Goal: Transaction & Acquisition: Purchase product/service

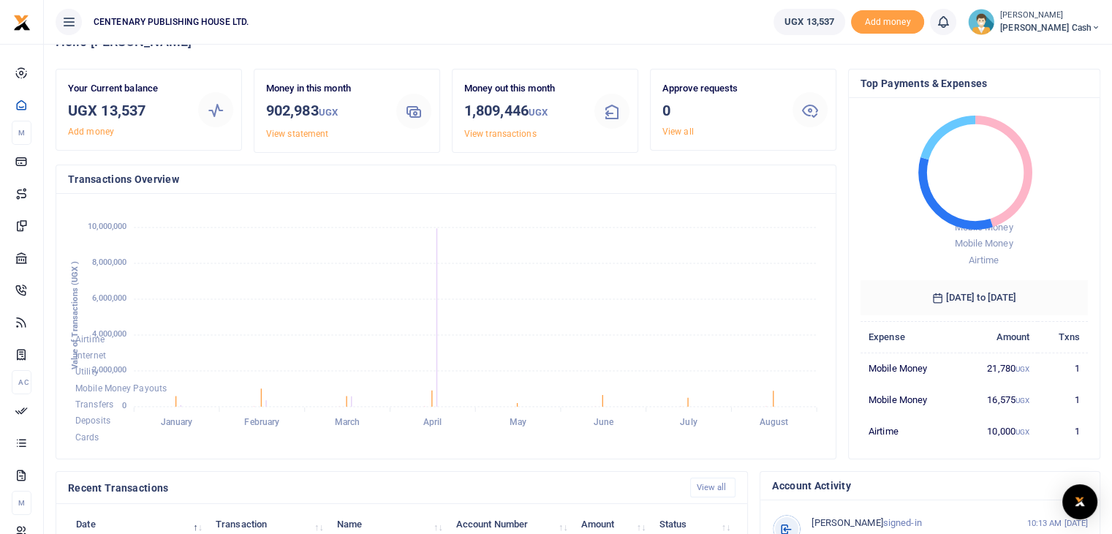
scroll to position [146, 0]
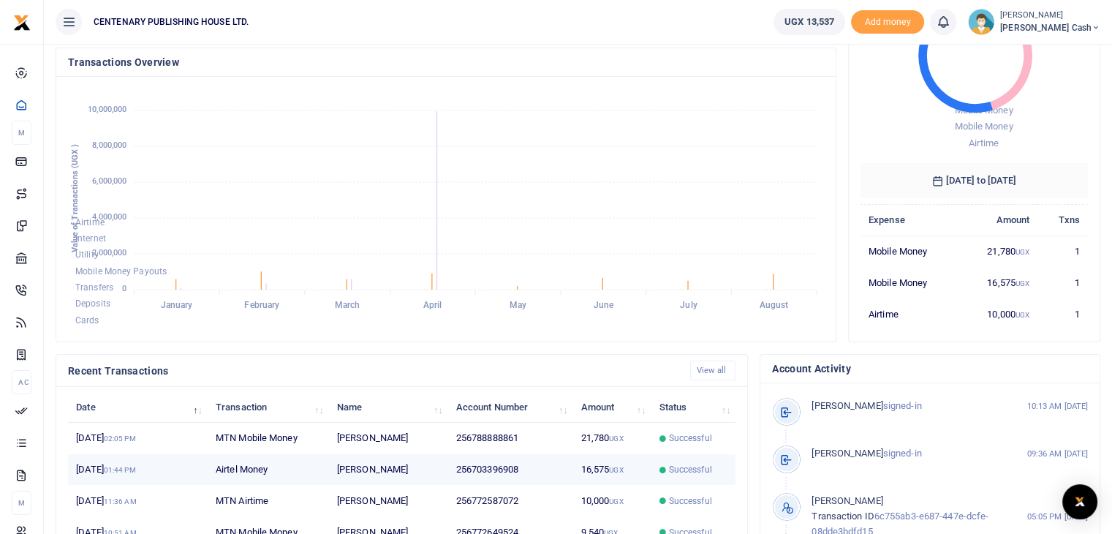
click at [499, 468] on td "256703396908" at bounding box center [510, 469] width 125 height 31
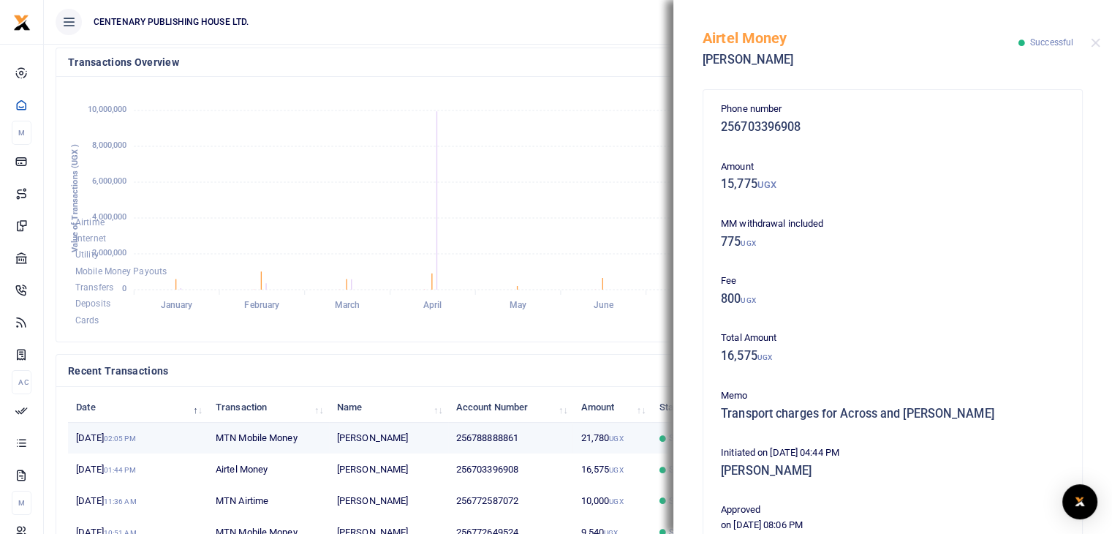
click at [494, 437] on td "256788888861" at bounding box center [510, 438] width 125 height 31
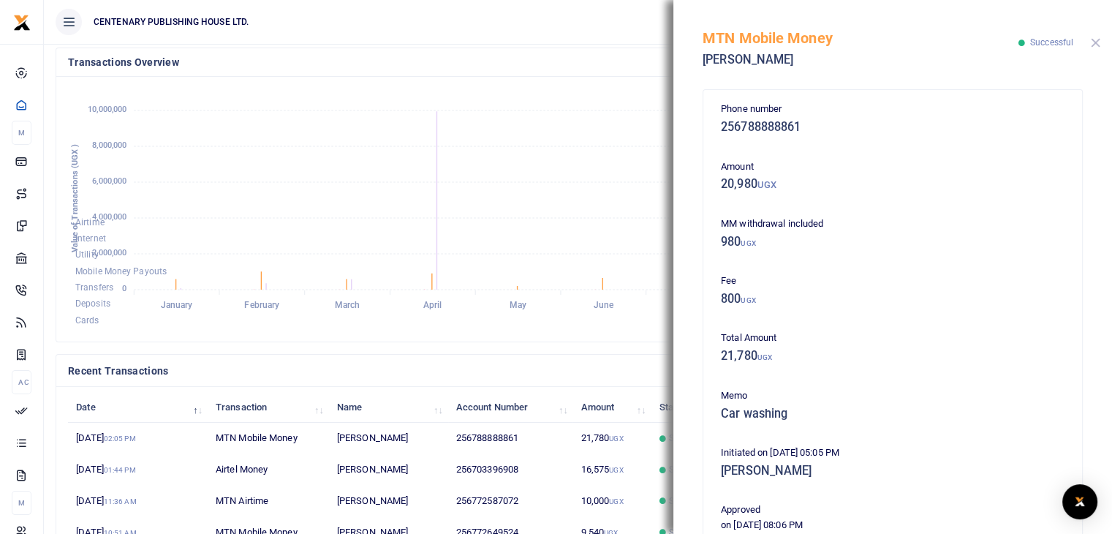
click at [1097, 45] on button "Close" at bounding box center [1096, 43] width 10 height 10
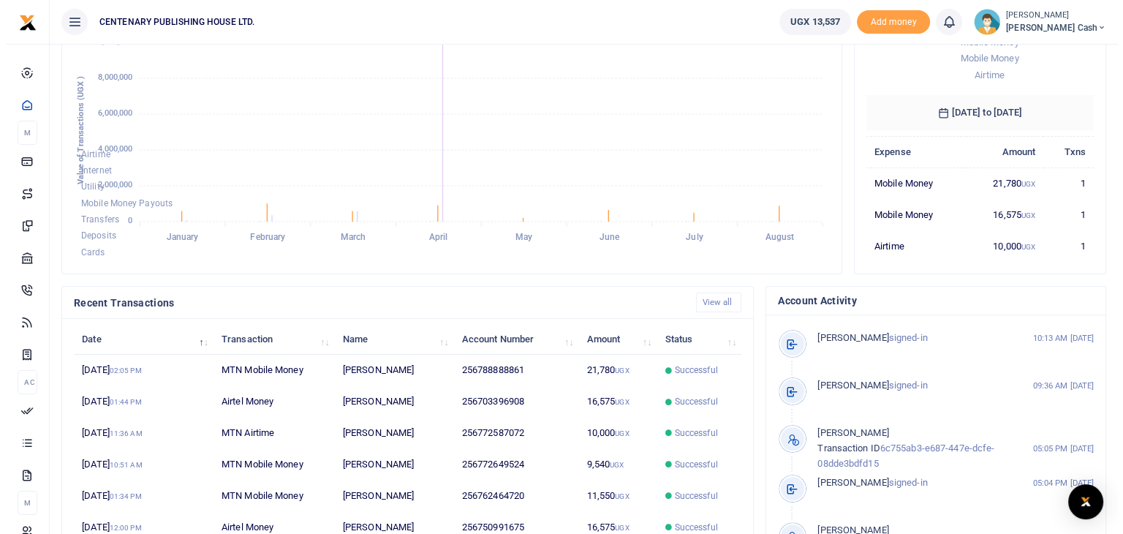
scroll to position [225, 0]
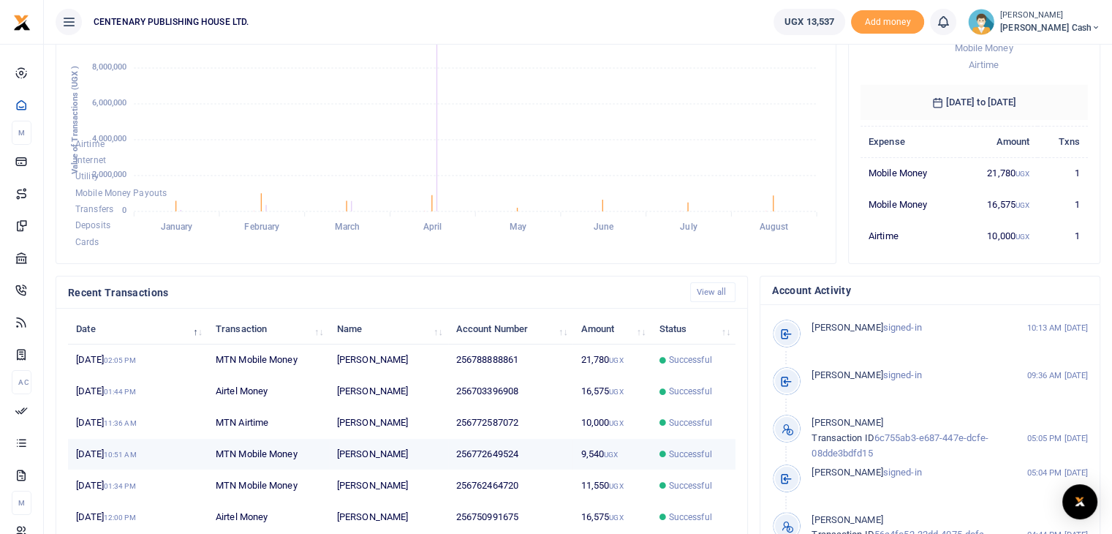
click at [508, 448] on td "256772649524" at bounding box center [510, 454] width 125 height 31
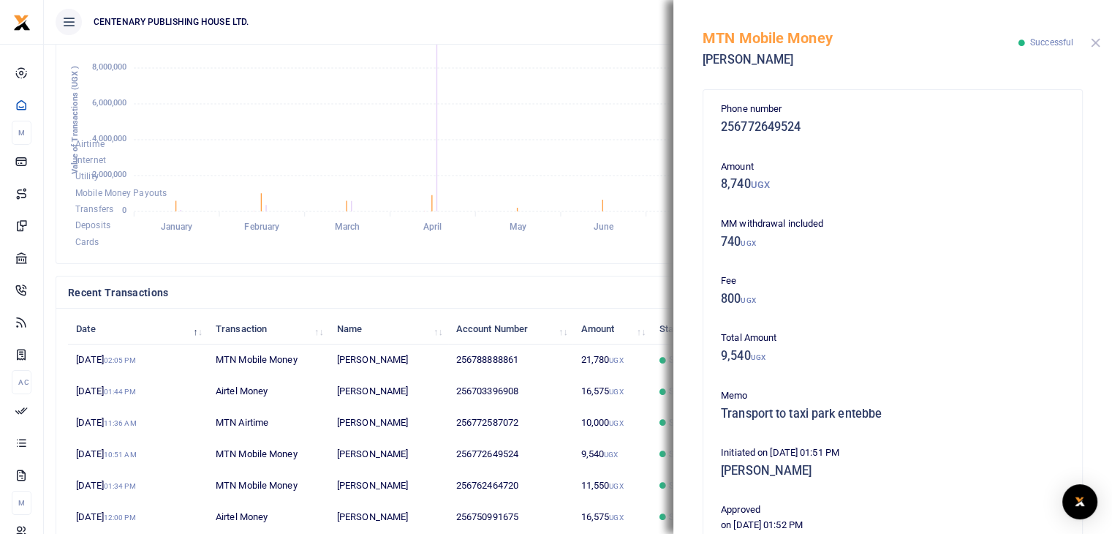
click at [1097, 45] on button "Close" at bounding box center [1096, 43] width 10 height 10
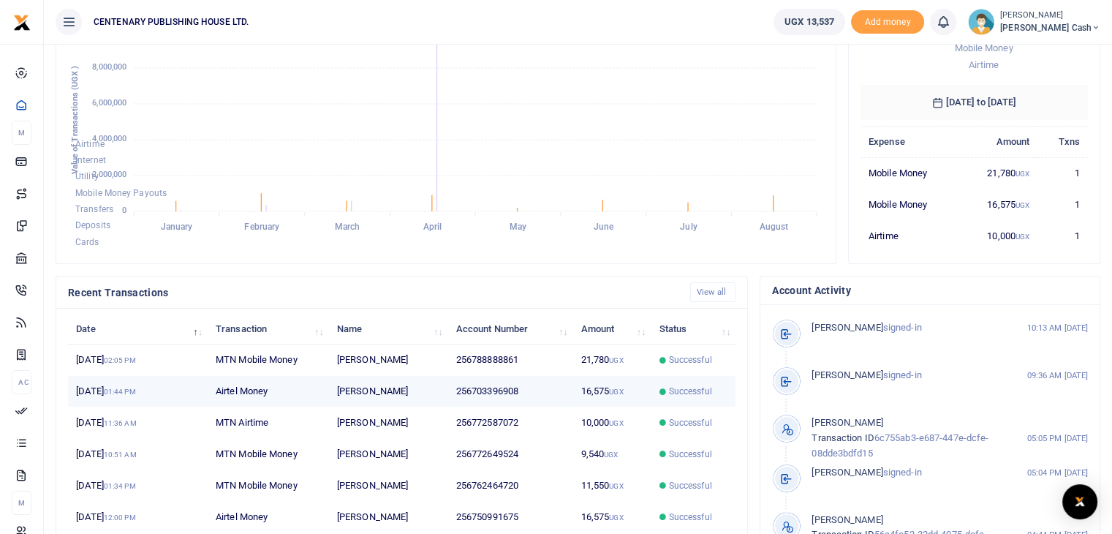
click at [372, 385] on td "[PERSON_NAME]" at bounding box center [388, 391] width 119 height 31
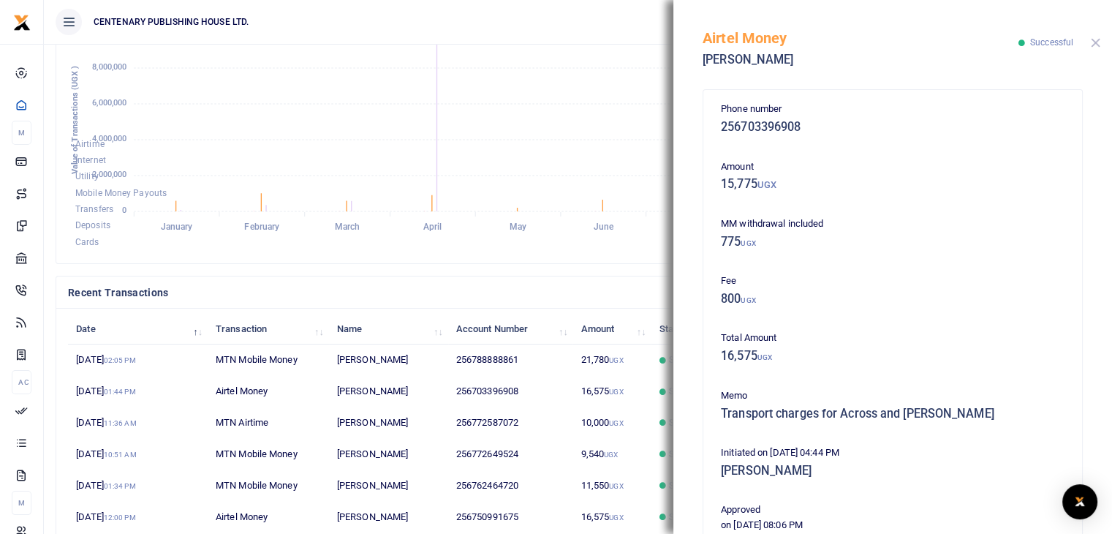
click at [1097, 42] on button "Close" at bounding box center [1096, 43] width 10 height 10
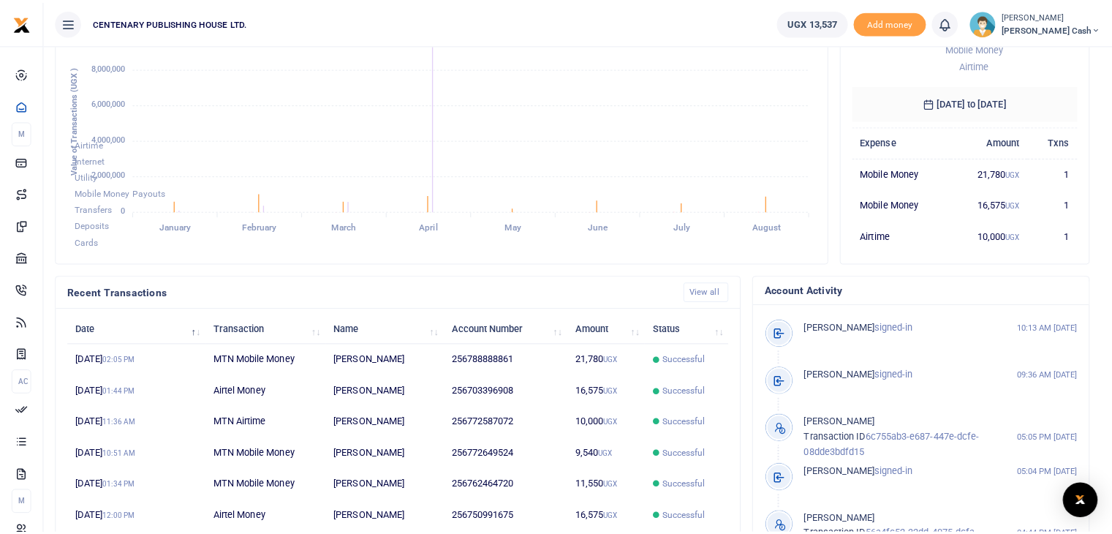
scroll to position [12, 12]
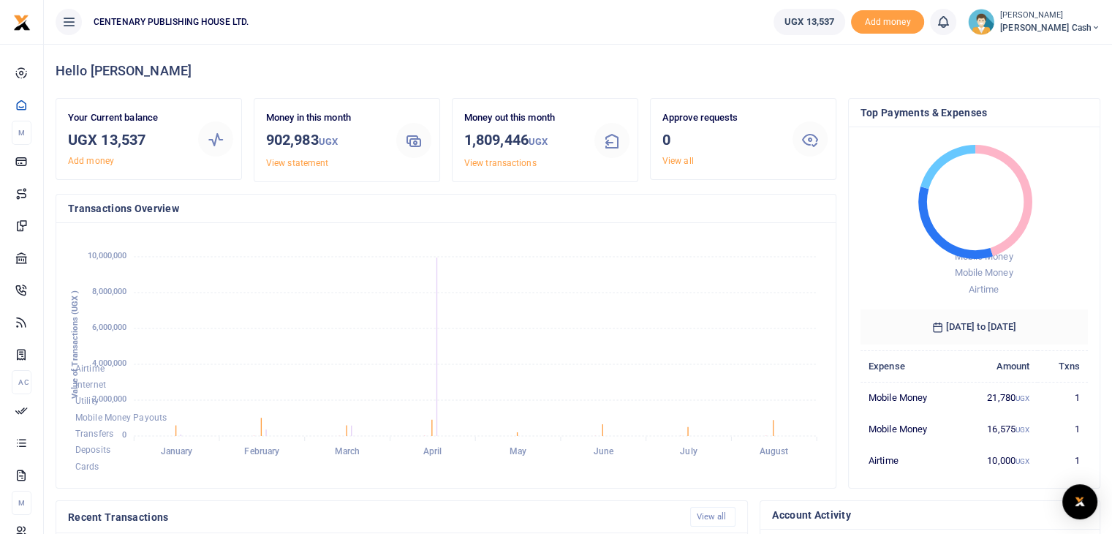
click at [1088, 26] on span "[PERSON_NAME] Cash" at bounding box center [1050, 27] width 100 height 13
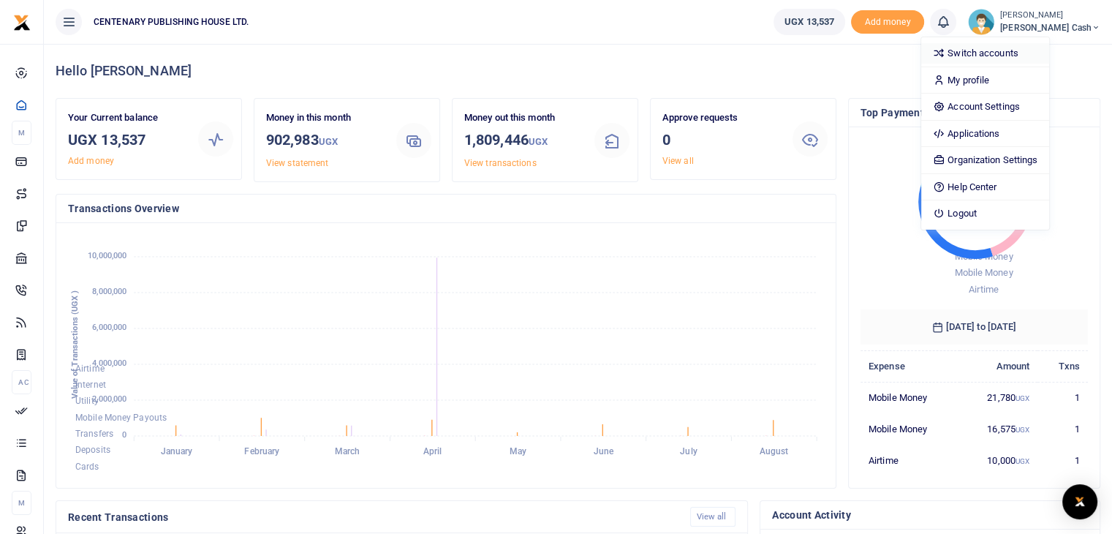
click at [1048, 53] on link "Switch accounts" at bounding box center [985, 53] width 128 height 20
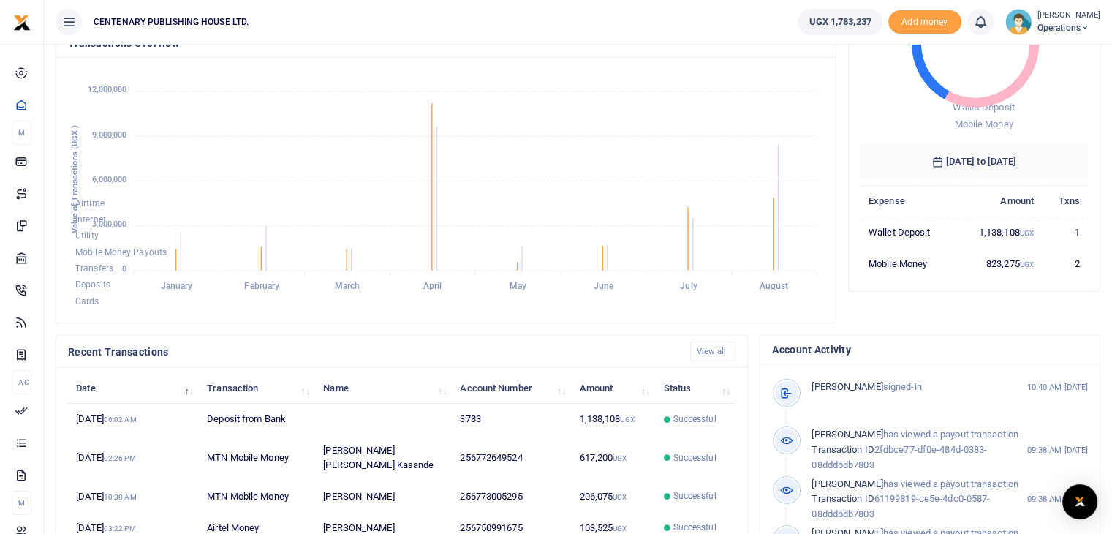
scroll to position [224, 0]
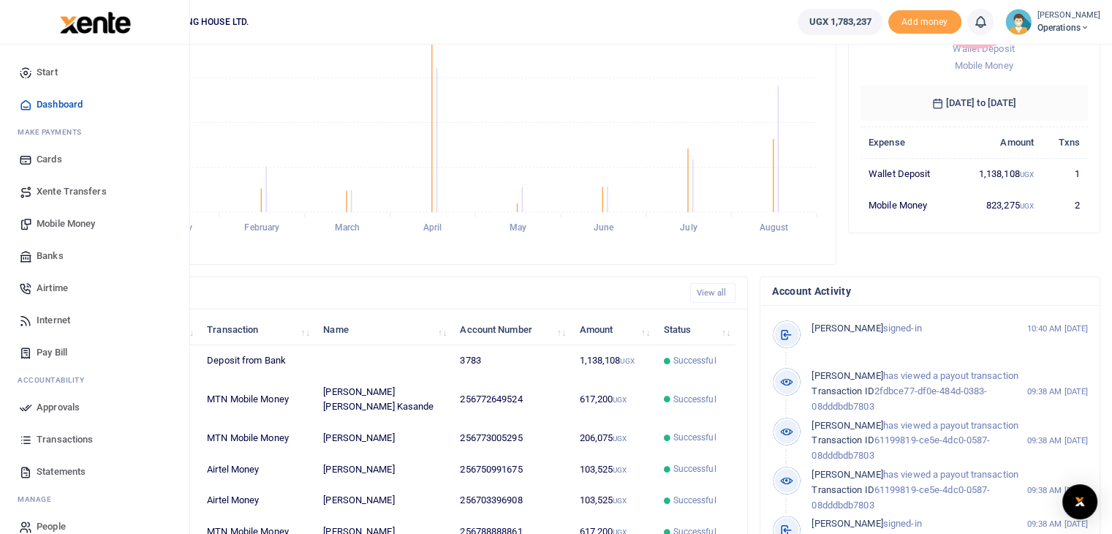
click at [88, 192] on span "Xente Transfers" at bounding box center [72, 191] width 70 height 15
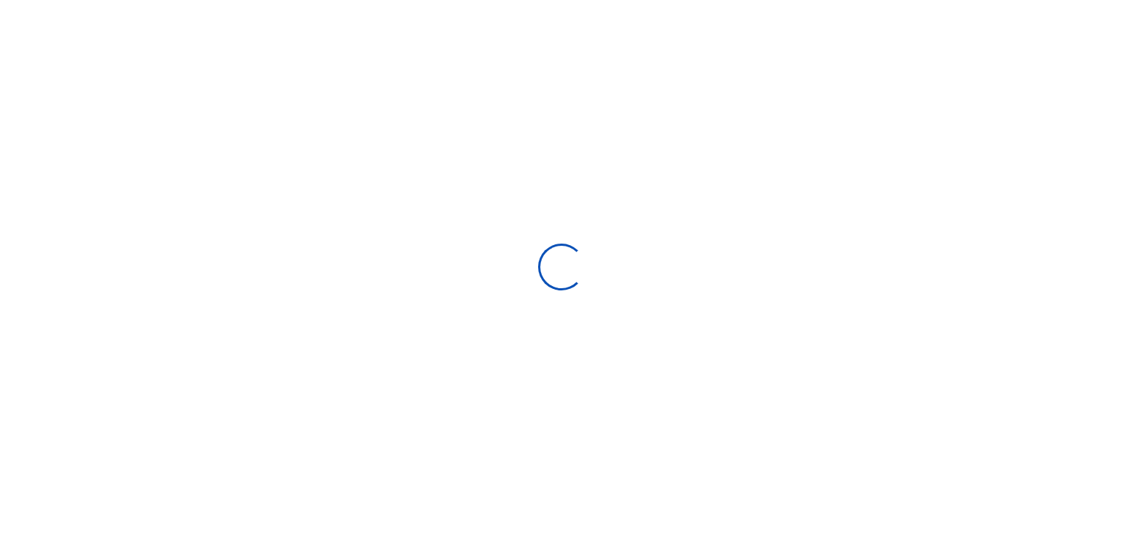
select select
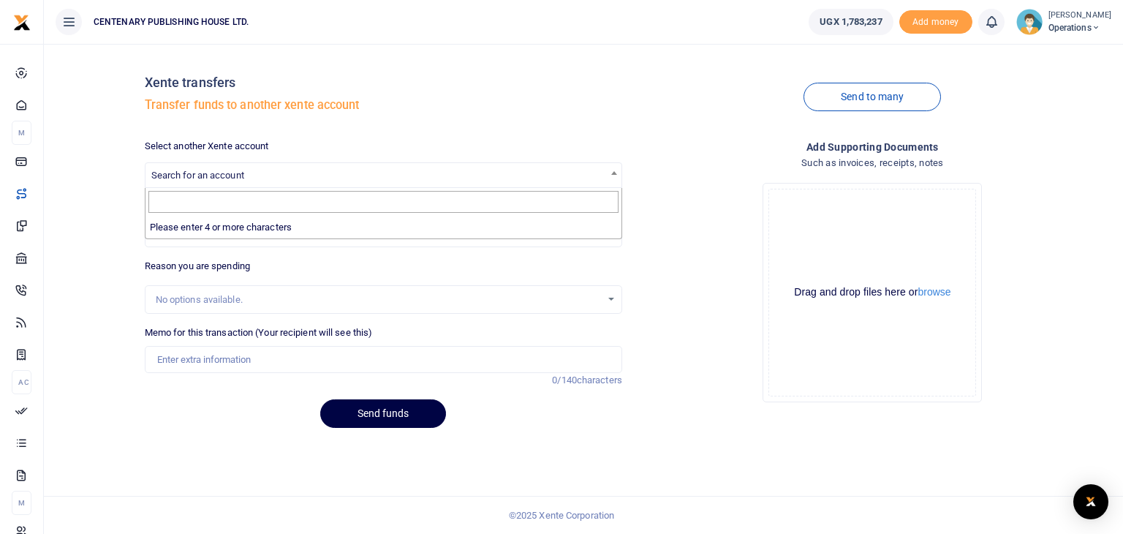
click at [618, 177] on span at bounding box center [614, 172] width 15 height 19
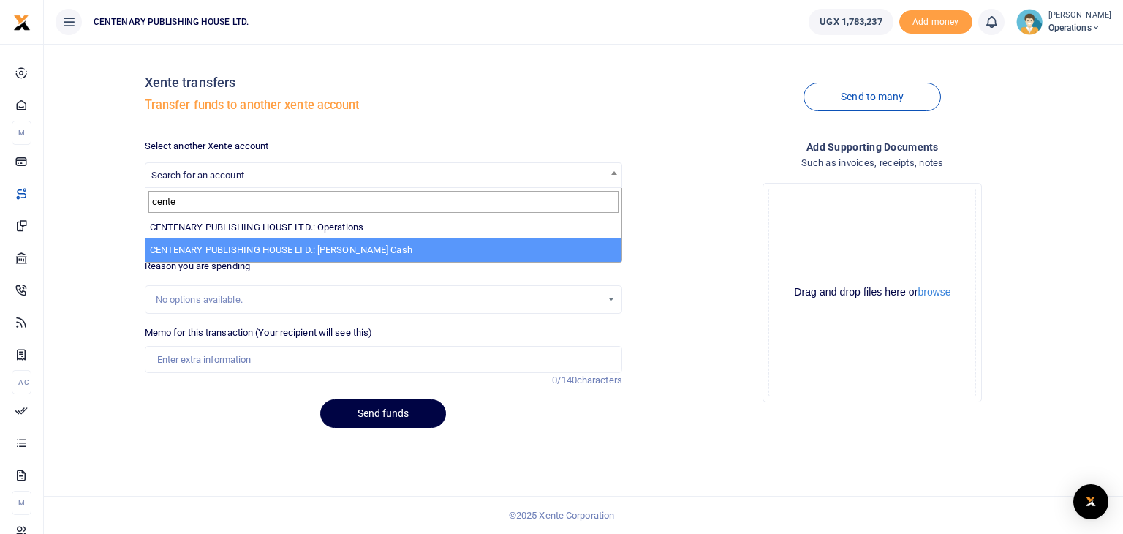
type input "cente"
select select "3701"
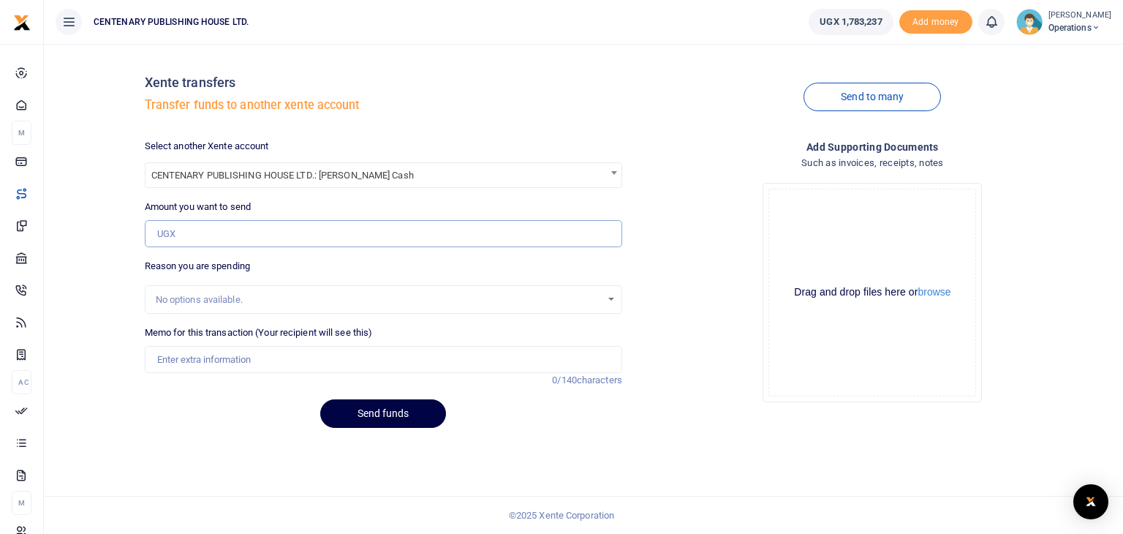
click at [341, 239] on input "Amount you want to send" at bounding box center [384, 234] width 478 height 28
type input "1,138,108"
click at [163, 358] on input "Memo for this transaction (Your recipient will see this)" at bounding box center [384, 360] width 478 height 28
type input "Petty cash deposit"
click at [368, 417] on button "Send funds" at bounding box center [383, 413] width 126 height 29
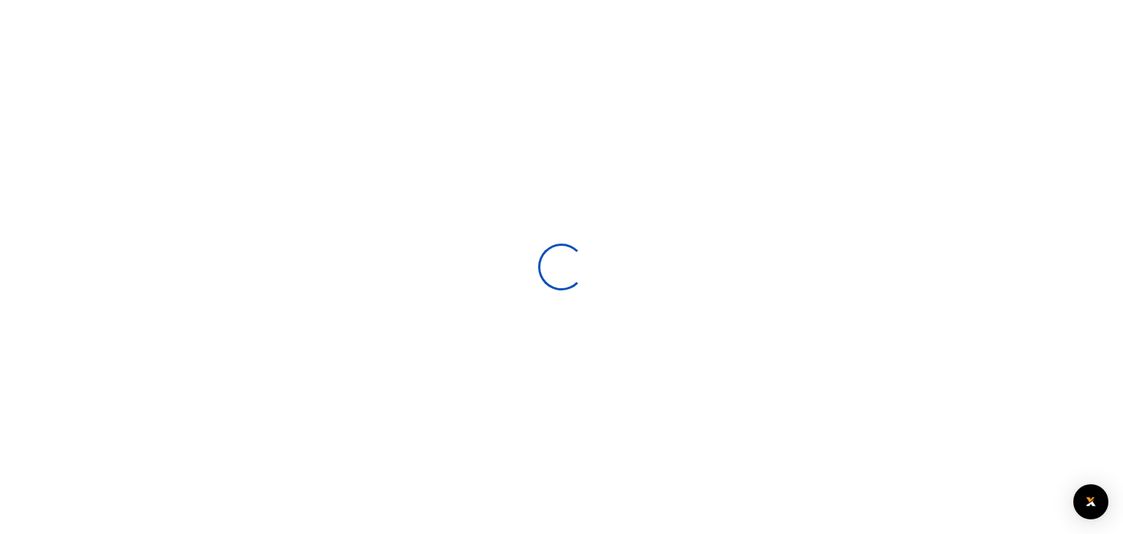
select select
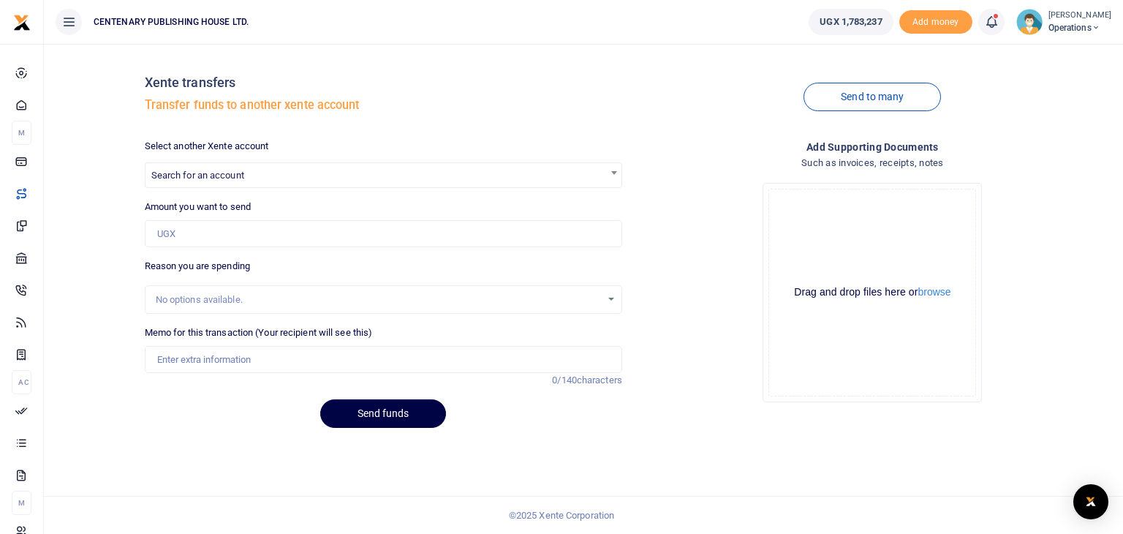
click at [1101, 28] on icon at bounding box center [1096, 28] width 9 height 10
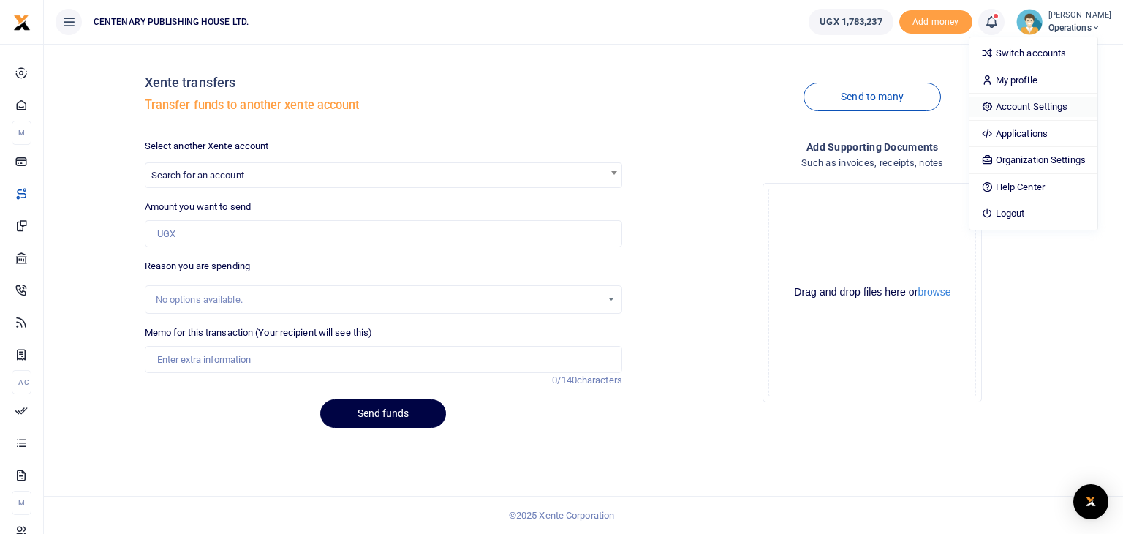
click at [1044, 106] on link "Account Settings" at bounding box center [1034, 107] width 128 height 20
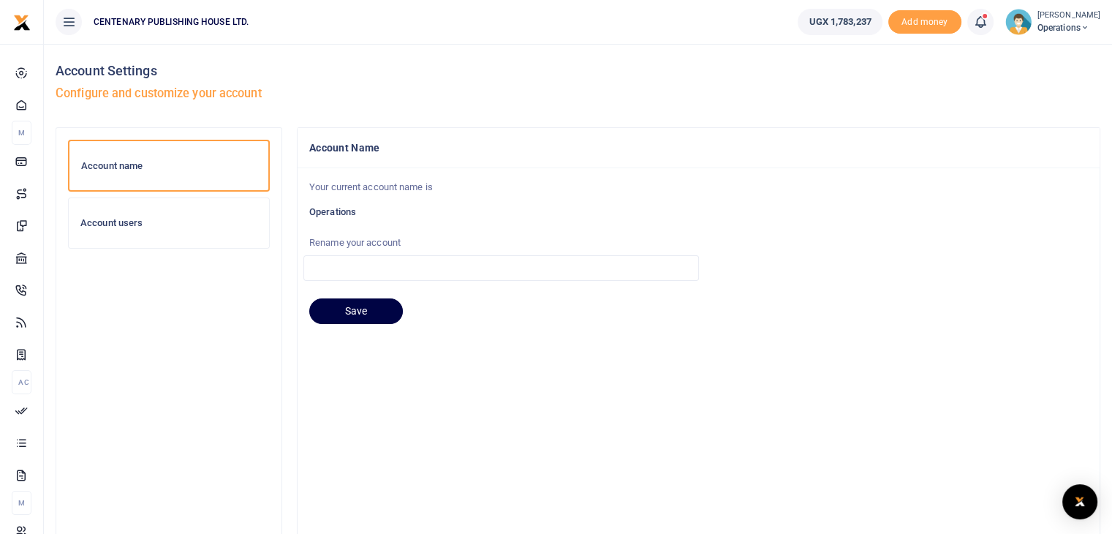
click at [176, 224] on h6 "Account users" at bounding box center [168, 223] width 177 height 12
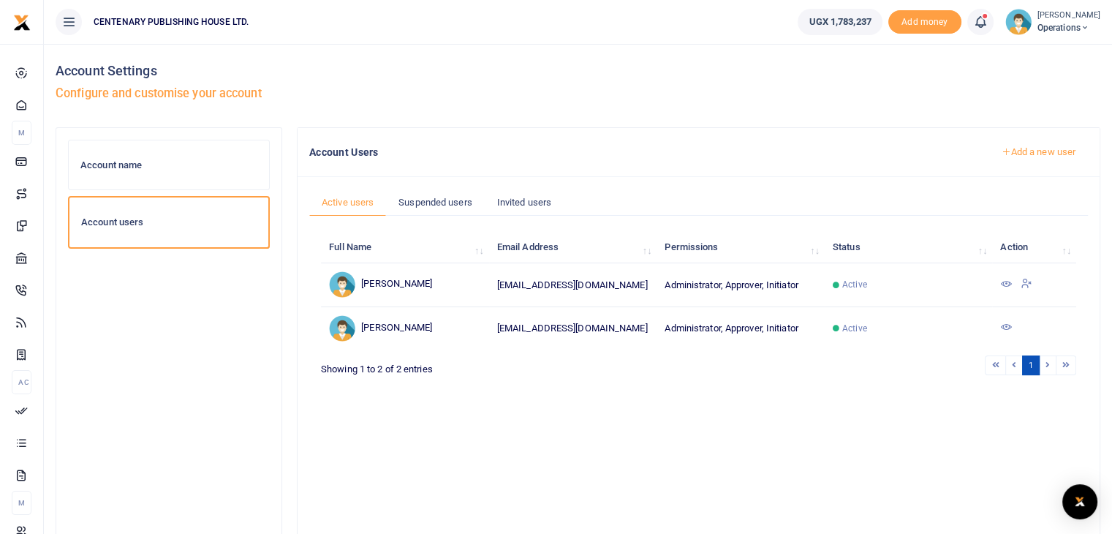
click at [988, 26] on icon at bounding box center [980, 22] width 15 height 16
click at [988, 20] on icon at bounding box center [980, 22] width 15 height 16
click at [257, 429] on div "Account name Account users" at bounding box center [169, 363] width 202 height 446
click at [116, 166] on h6 "Account name" at bounding box center [168, 165] width 177 height 12
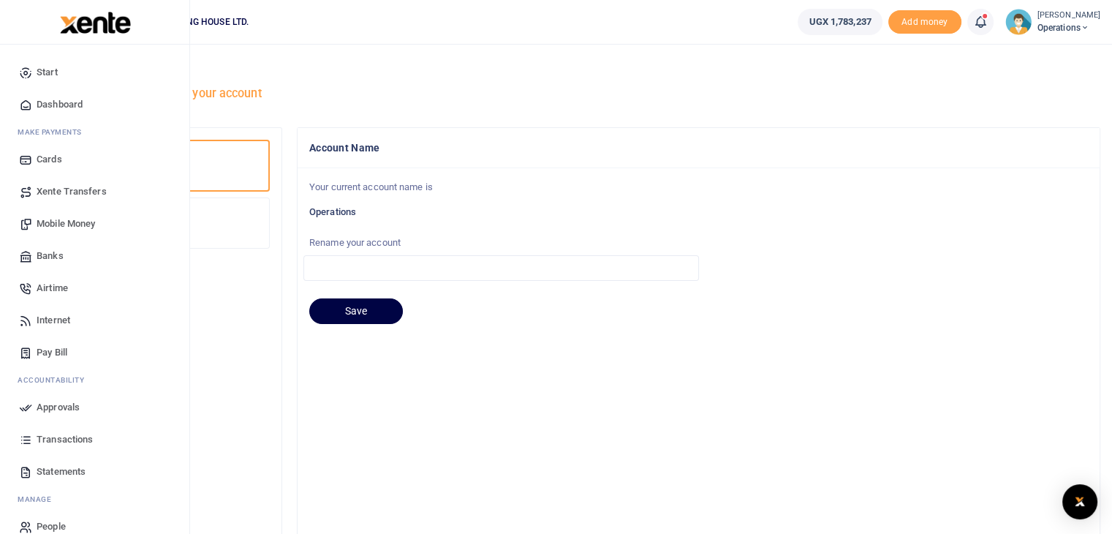
click at [67, 437] on span "Transactions" at bounding box center [65, 439] width 56 height 15
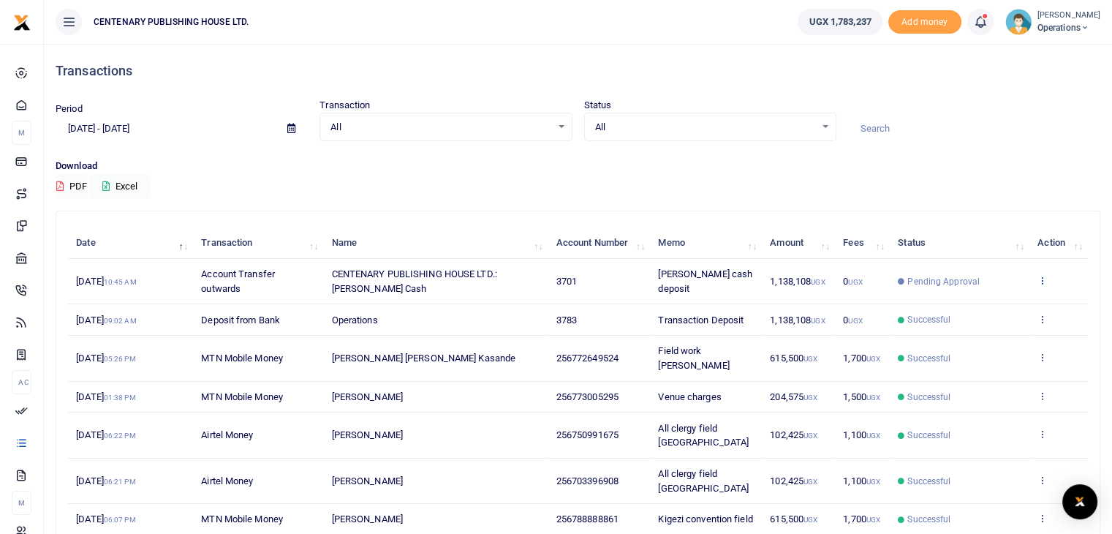
click at [1039, 285] on icon at bounding box center [1043, 280] width 10 height 10
click at [985, 22] on icon at bounding box center [980, 22] width 15 height 16
click at [896, 99] on h6 "Transactions to act upon" at bounding box center [900, 97] width 162 height 12
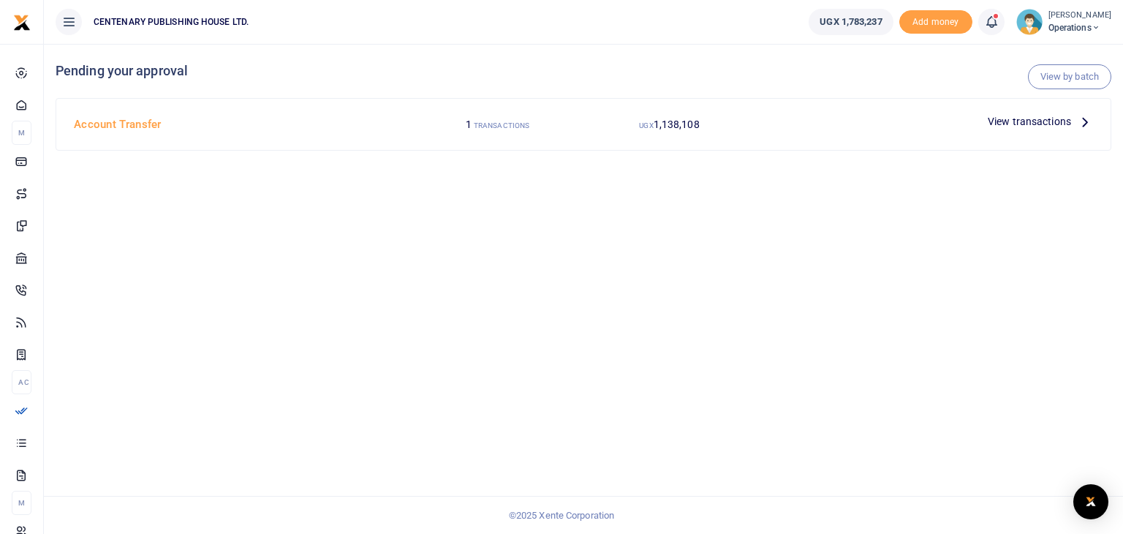
click at [1066, 122] on span "View transactions" at bounding box center [1029, 121] width 83 height 16
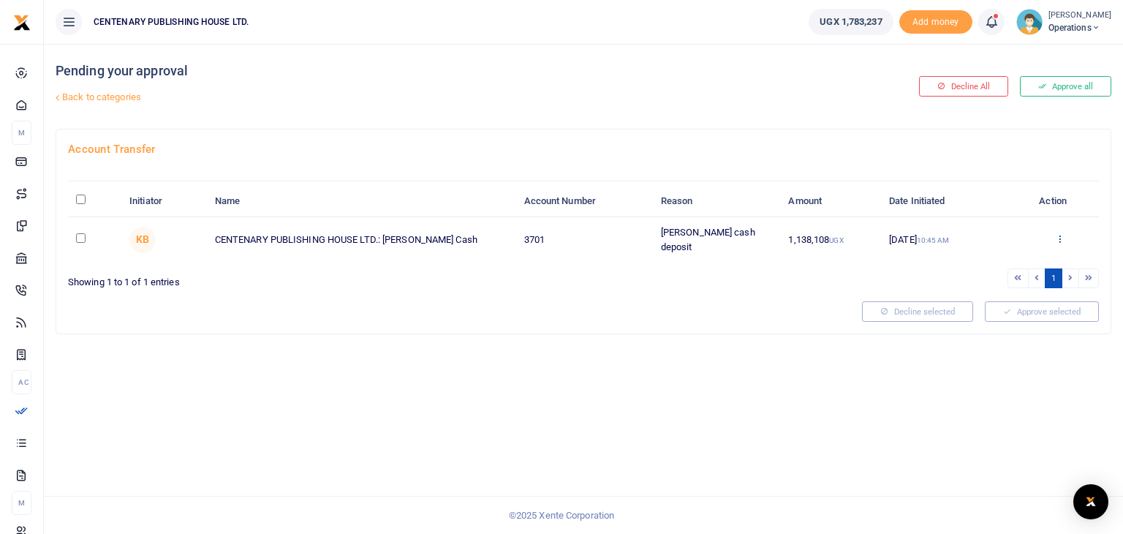
click at [1058, 235] on icon at bounding box center [1060, 238] width 10 height 10
click at [998, 263] on link "Approve" at bounding box center [1007, 262] width 116 height 20
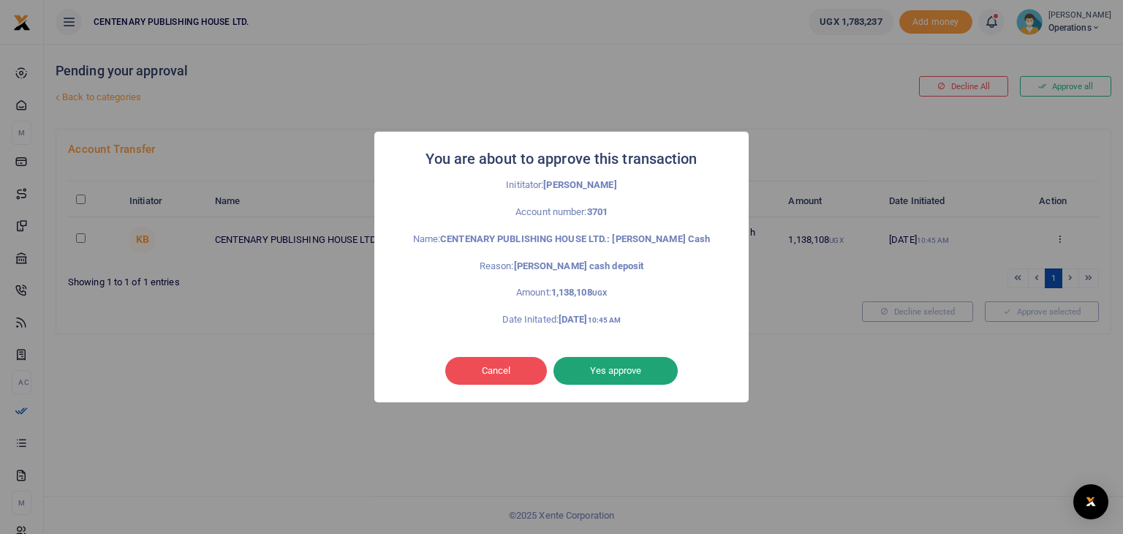
click at [627, 375] on button "Yes approve" at bounding box center [616, 371] width 124 height 28
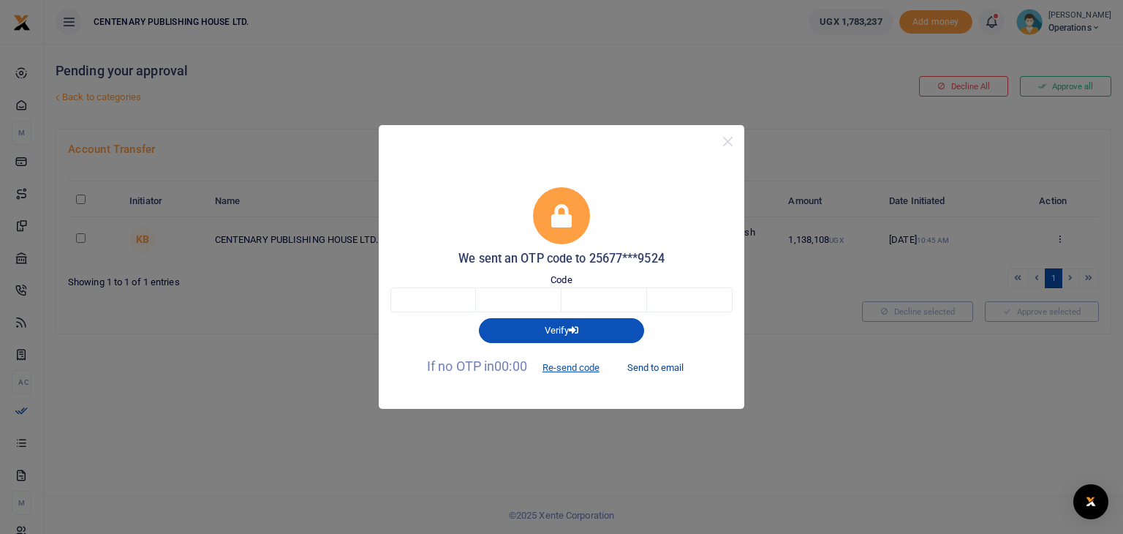
click at [669, 369] on button "Send to email" at bounding box center [655, 367] width 81 height 25
click at [439, 298] on input "text" at bounding box center [434, 299] width 86 height 25
type input "2"
type input "6"
type input "1"
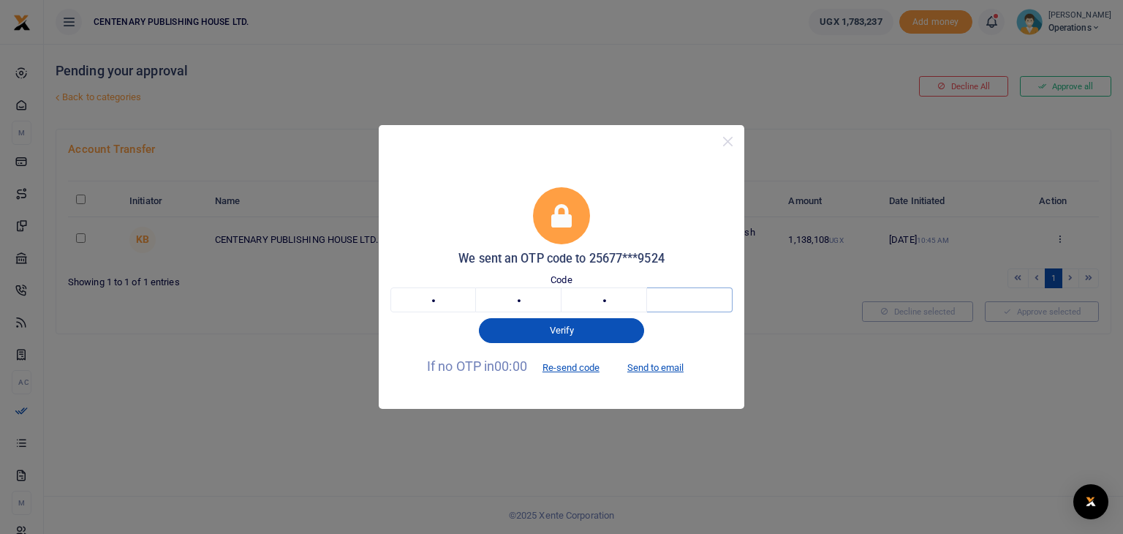
type input "8"
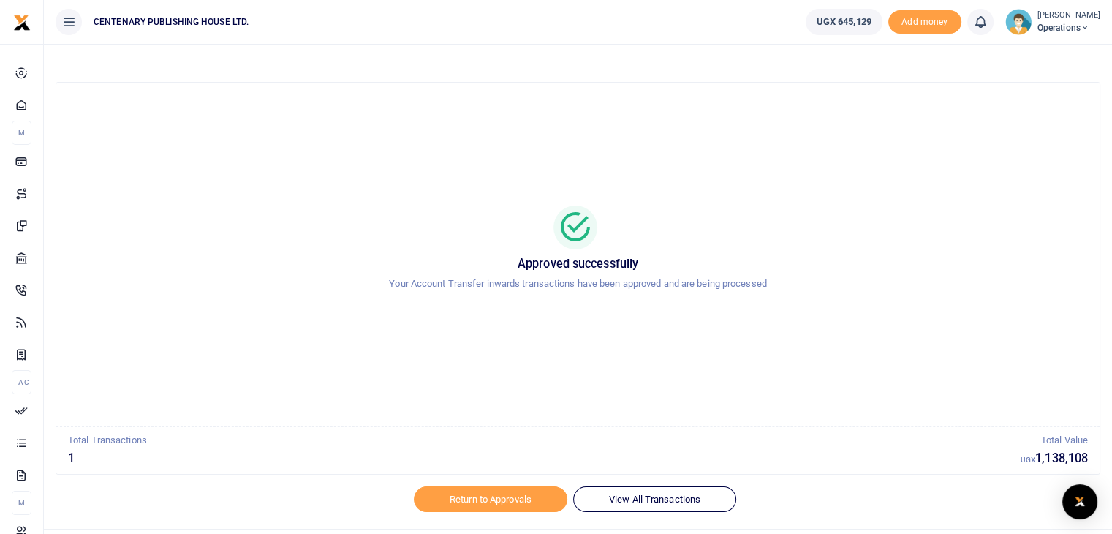
click at [1085, 18] on small "[PERSON_NAME]" at bounding box center [1069, 16] width 63 height 12
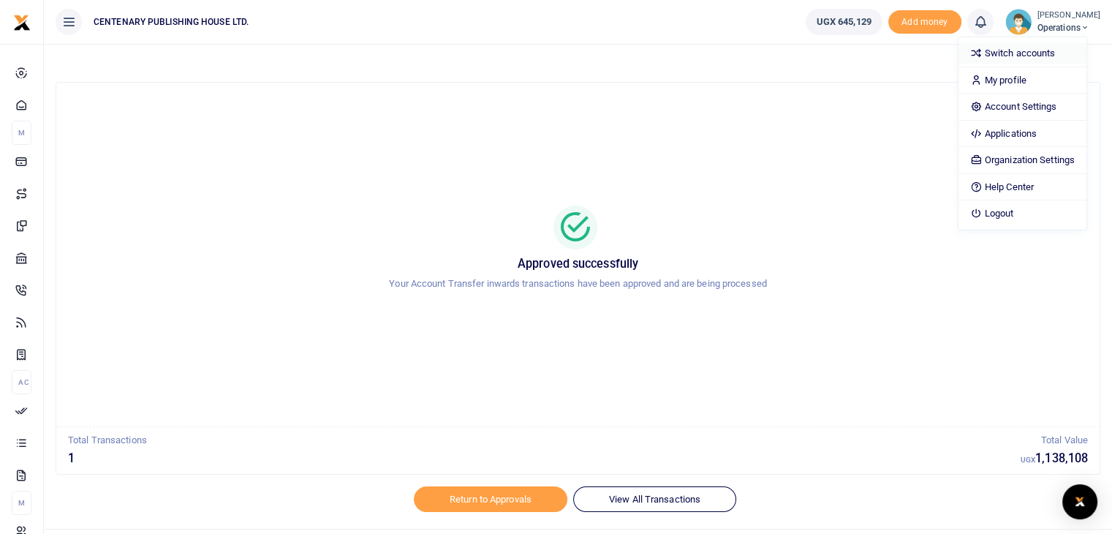
click at [1052, 55] on link "Switch accounts" at bounding box center [1023, 53] width 128 height 20
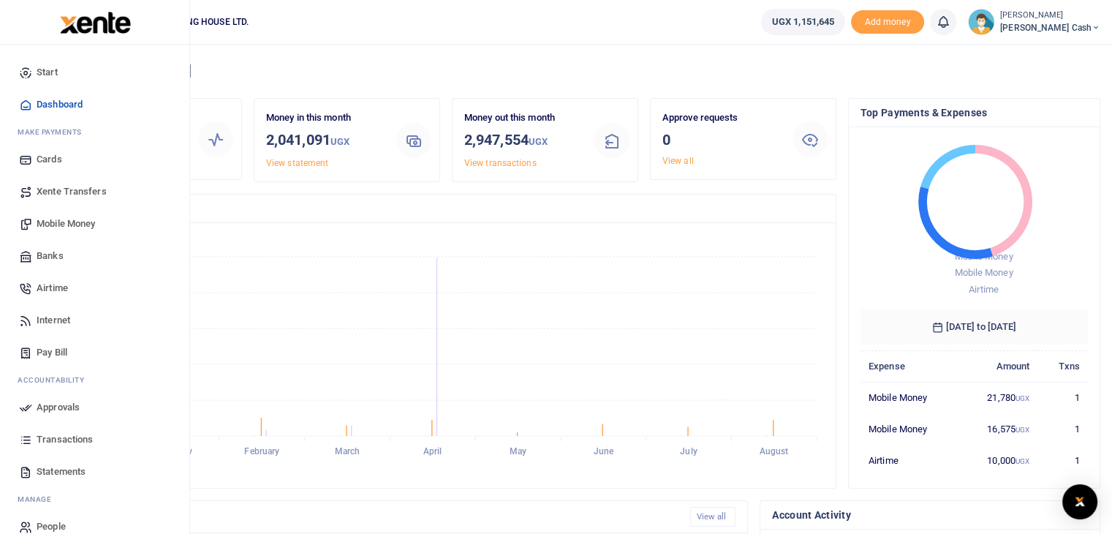
click at [63, 284] on span "Airtime" at bounding box center [52, 288] width 31 height 15
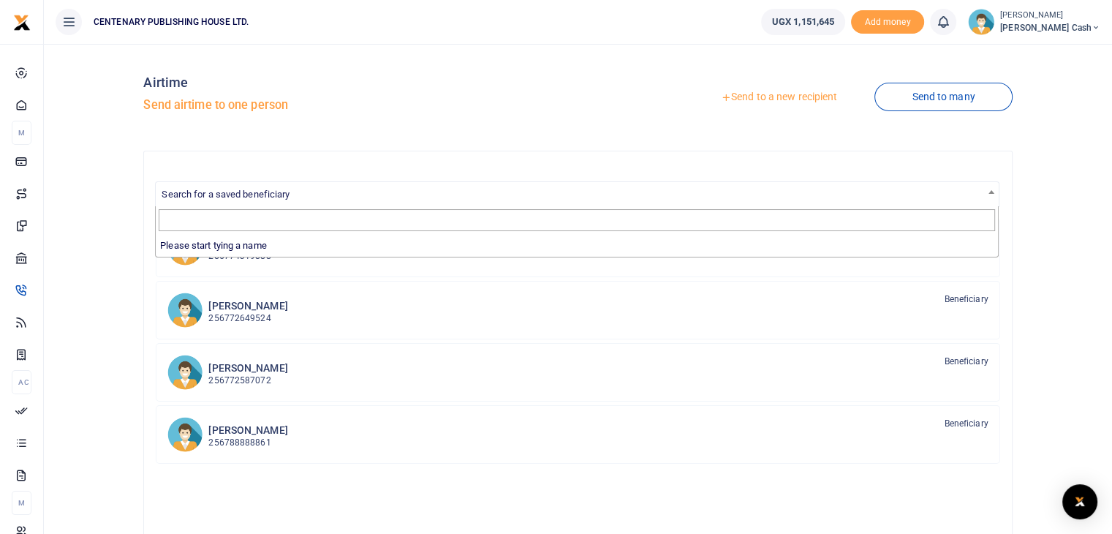
click at [191, 197] on span "Search for a saved beneficiary" at bounding box center [226, 194] width 128 height 11
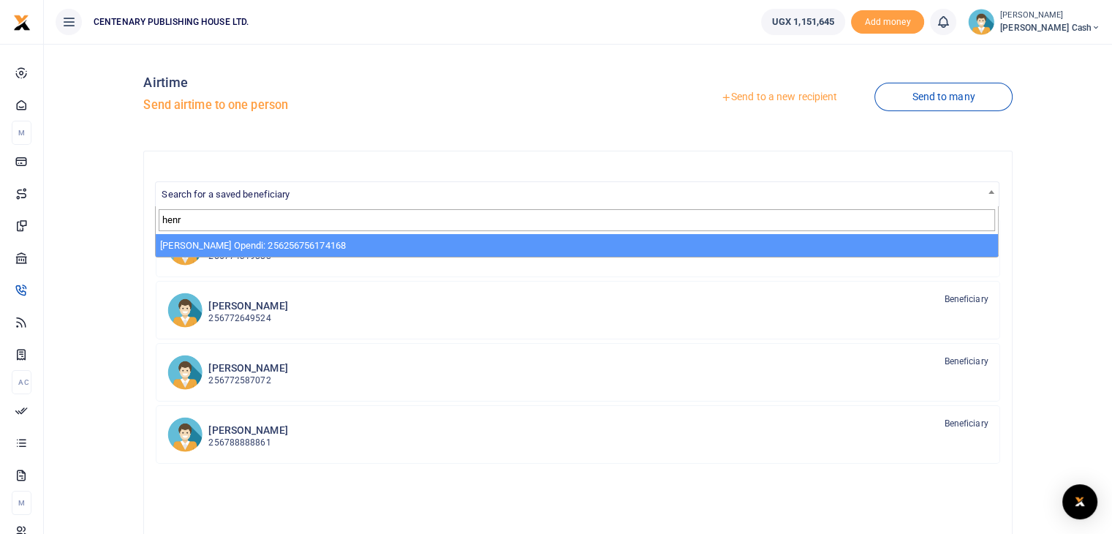
type input "henr"
select select "3539"
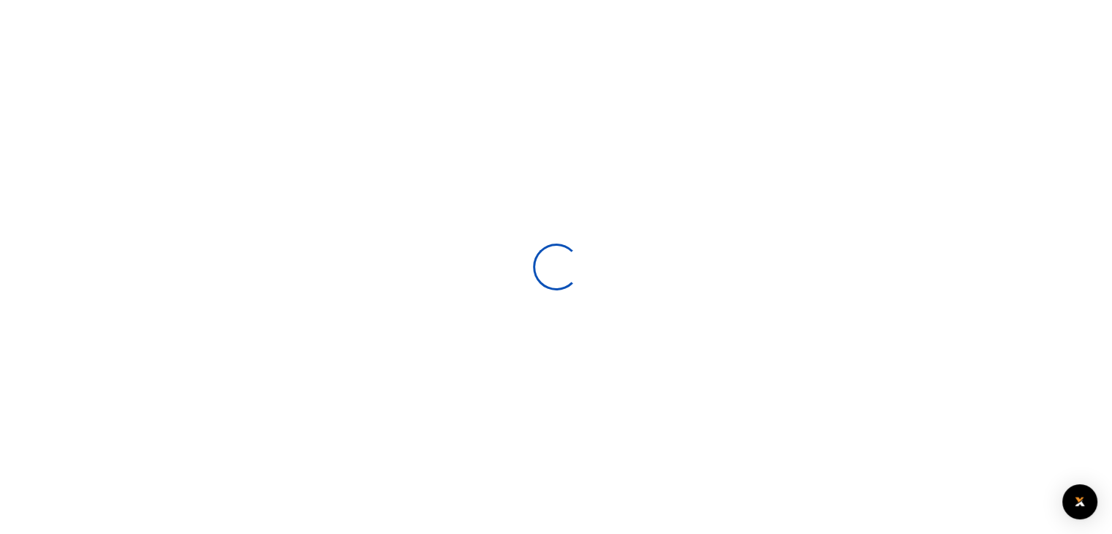
select select
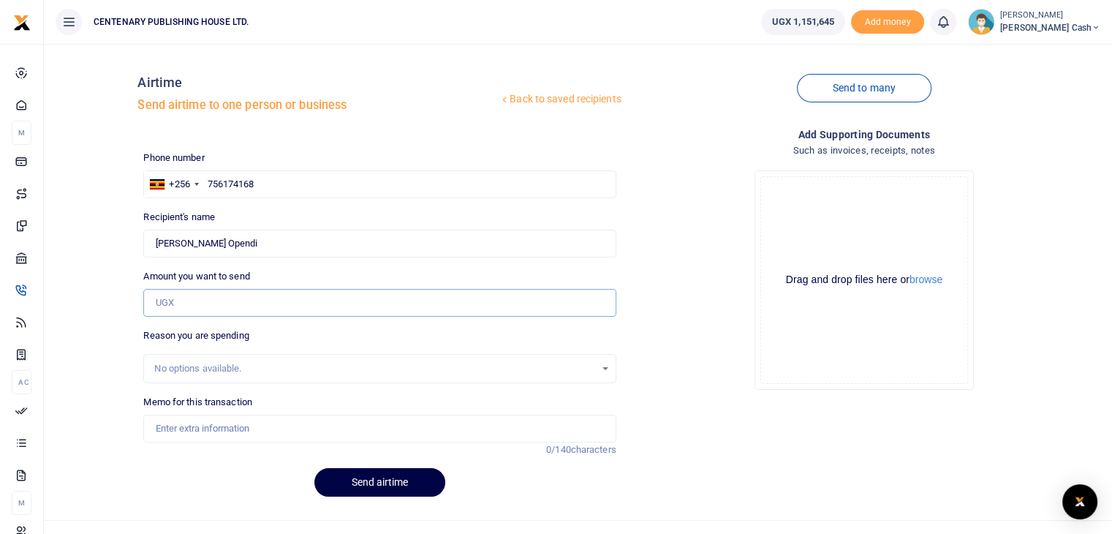
click at [218, 311] on input "Amount you want to send" at bounding box center [379, 303] width 472 height 28
type input "10,000"
click at [197, 424] on input "Memo for this transaction" at bounding box center [379, 429] width 472 height 28
type input "Airtime for office Airtel line"
click at [356, 489] on button "Send airtime" at bounding box center [379, 482] width 131 height 29
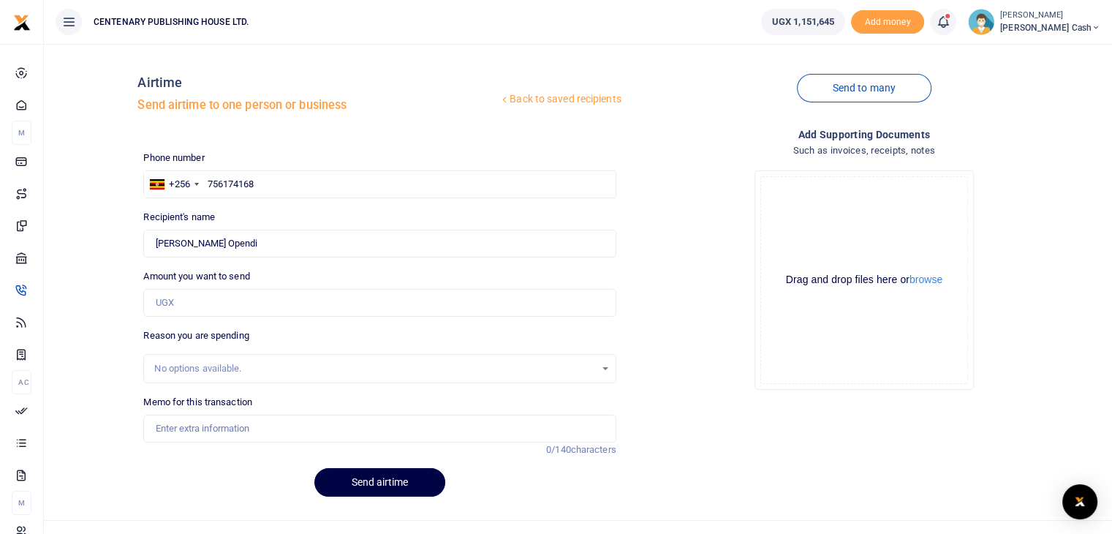
click at [544, 100] on link "Back to saved recipients" at bounding box center [561, 99] width 124 height 26
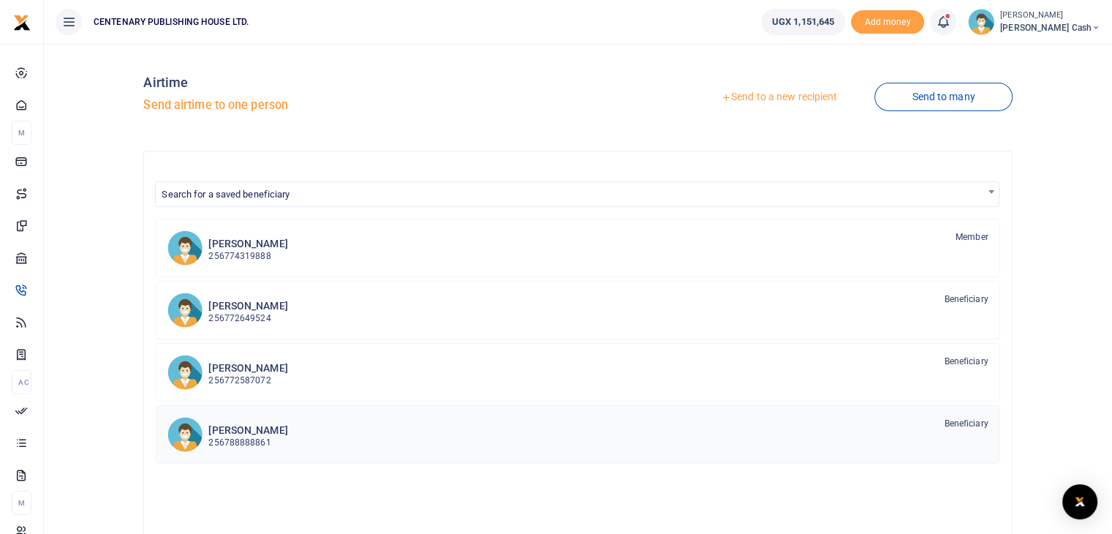
click at [287, 431] on h6 "[PERSON_NAME]" at bounding box center [247, 430] width 79 height 12
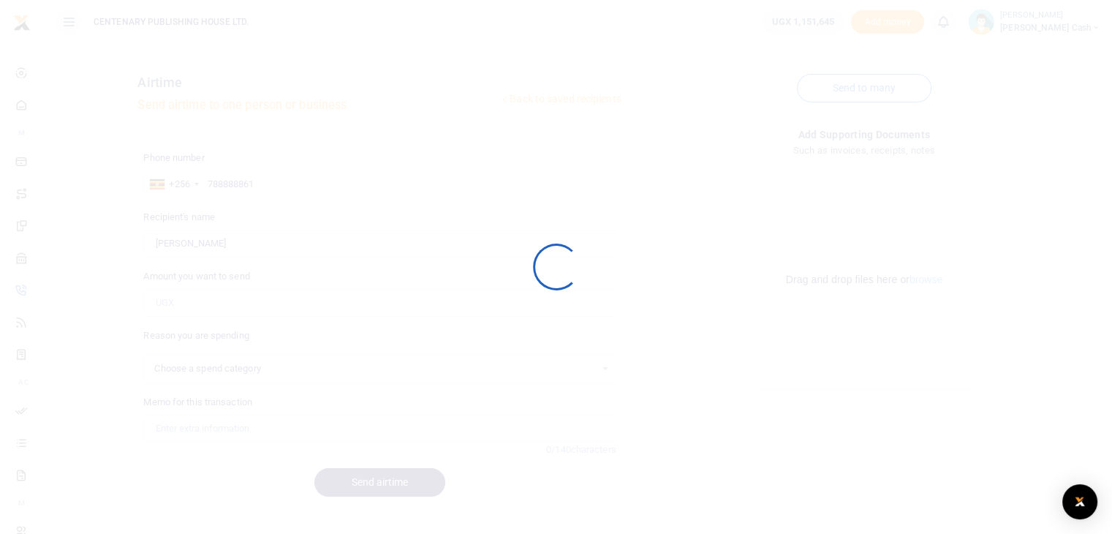
select select
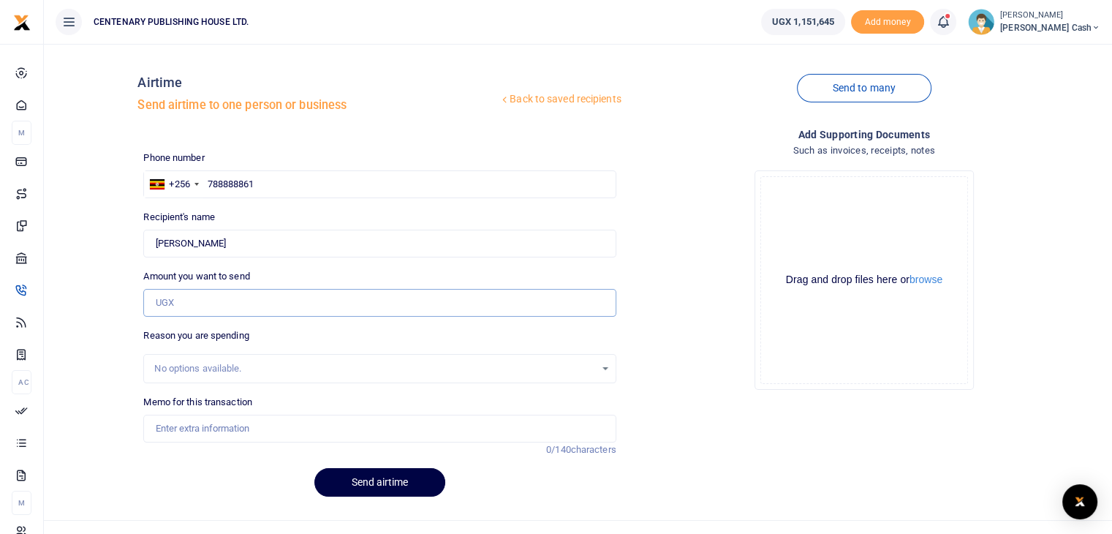
click at [196, 299] on input "Amount you want to send" at bounding box center [379, 303] width 472 height 28
type input "87,000"
click at [170, 425] on input "Memo for this transaction" at bounding box center [379, 429] width 472 height 28
type input "Birth Day cake for GM"
click at [577, 100] on link "Back to saved recipients" at bounding box center [561, 99] width 124 height 26
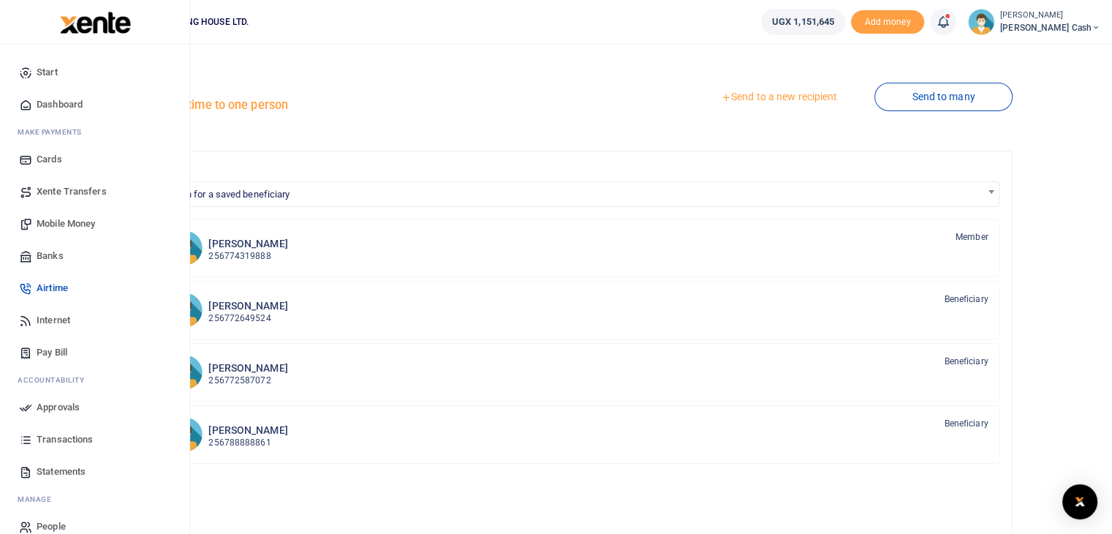
click at [41, 225] on span "Mobile Money" at bounding box center [66, 223] width 59 height 15
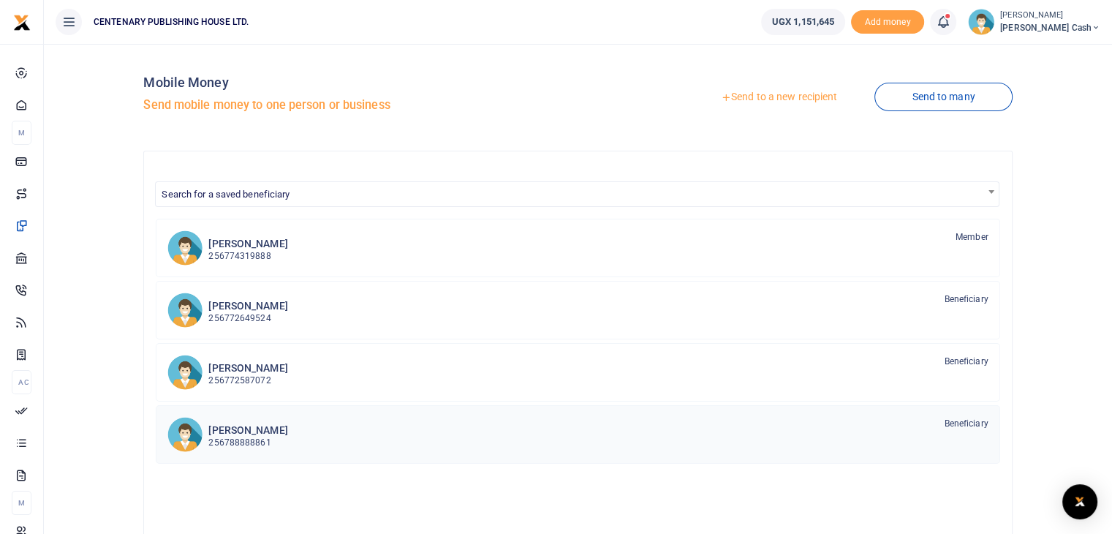
click at [269, 431] on h6 "[PERSON_NAME]" at bounding box center [247, 430] width 79 height 12
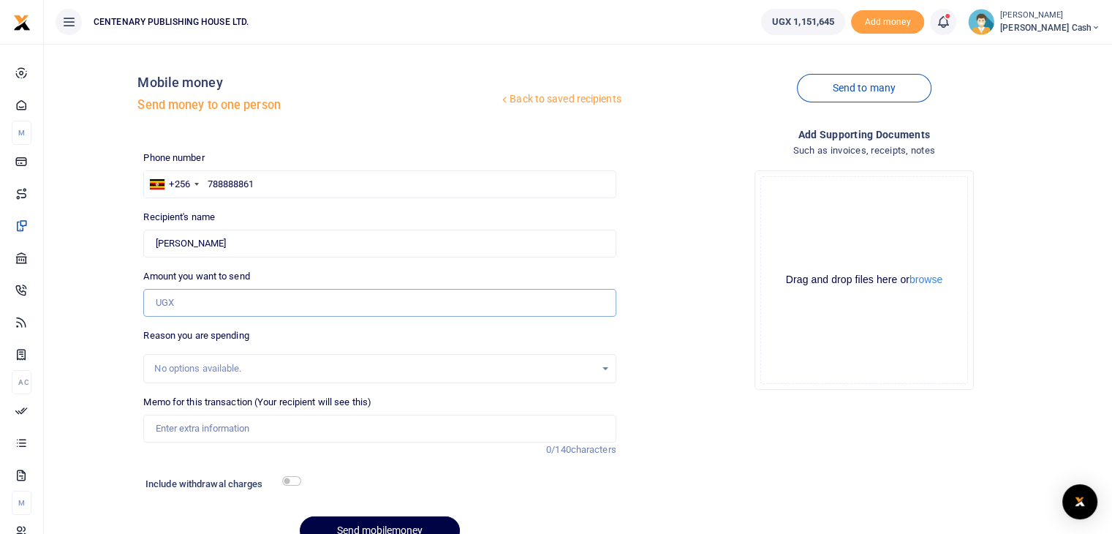
click at [188, 302] on input "Amount you want to send" at bounding box center [379, 303] width 472 height 28
type input "87,000"
click at [196, 427] on input "Memo for this transaction (Your recipient will see this)" at bounding box center [379, 429] width 472 height 28
type input "Birth day cake for GM"
click at [287, 482] on input "checkbox" at bounding box center [291, 481] width 19 height 10
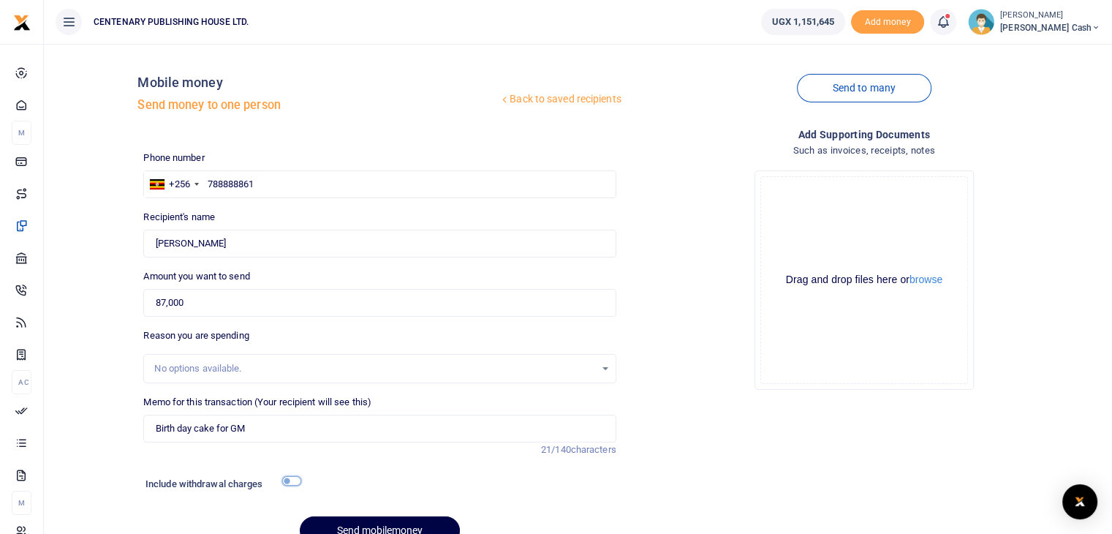
checkbox input "true"
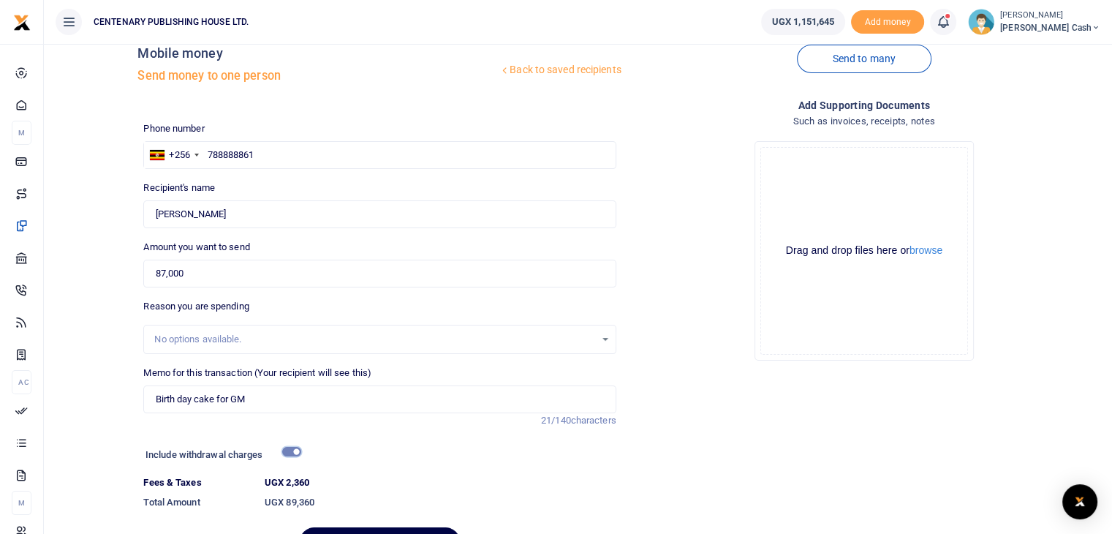
scroll to position [112, 0]
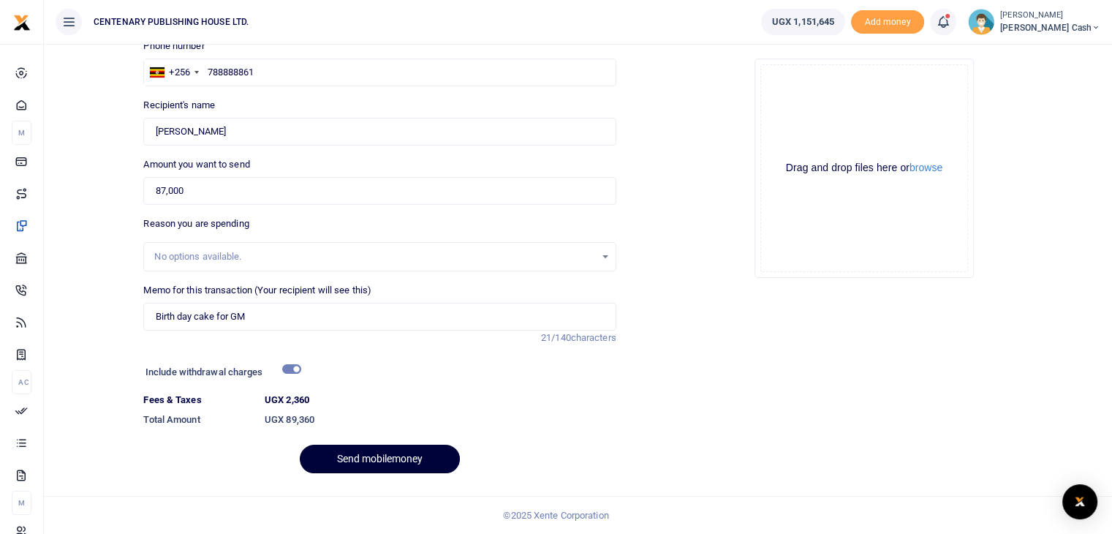
click at [357, 458] on button "Send mobilemoney" at bounding box center [380, 459] width 160 height 29
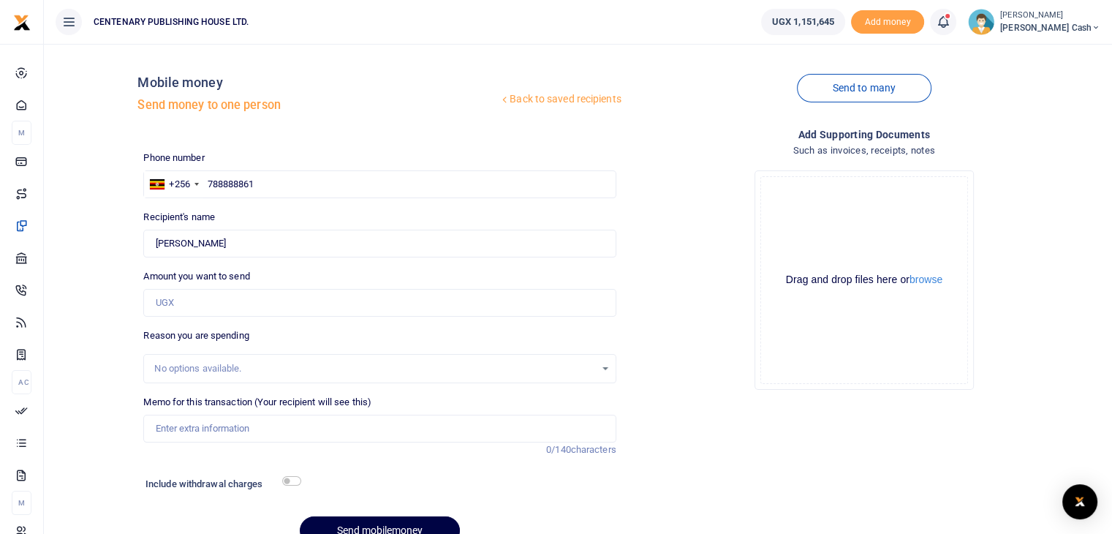
click at [591, 99] on link "Back to saved recipients" at bounding box center [561, 99] width 124 height 26
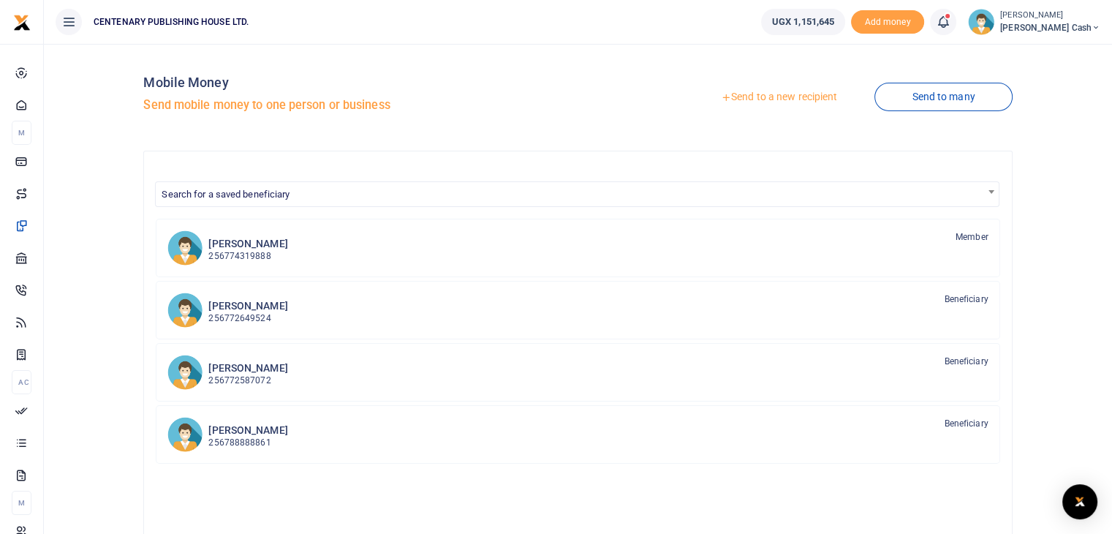
click at [203, 191] on span "Search for a saved beneficiary" at bounding box center [226, 194] width 128 height 11
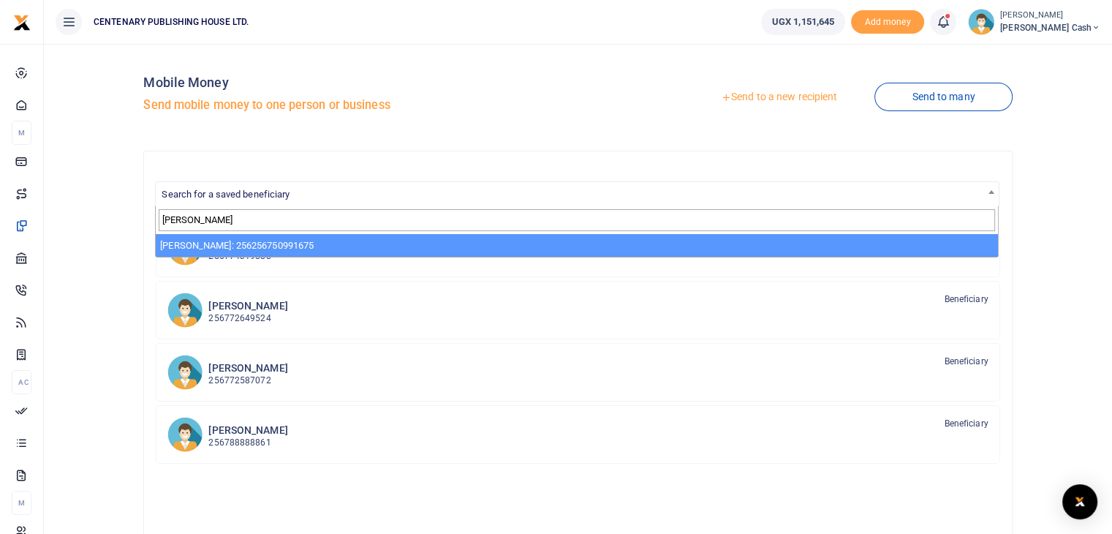
type input "sal"
select select "3185"
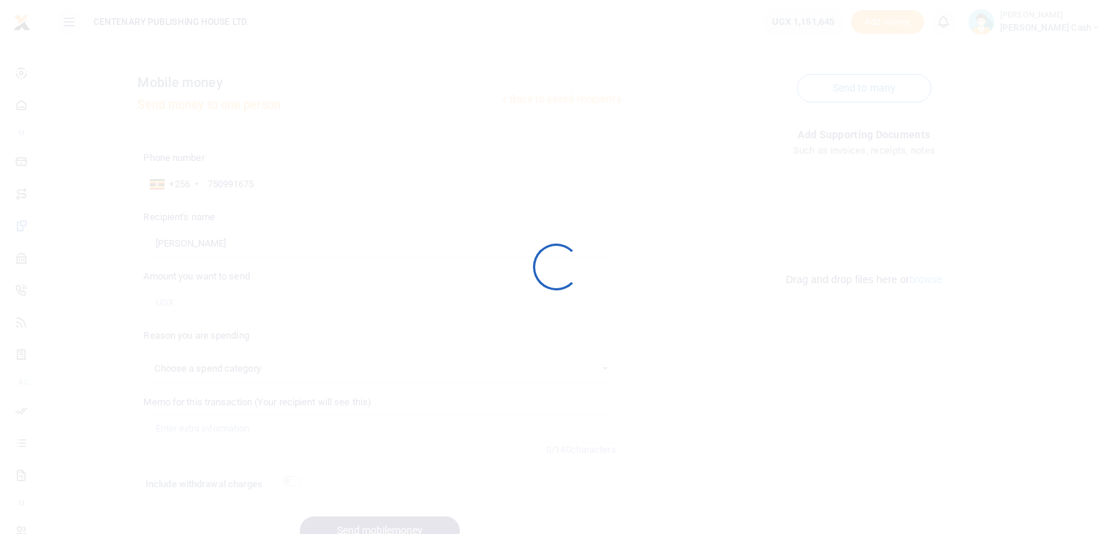
select select
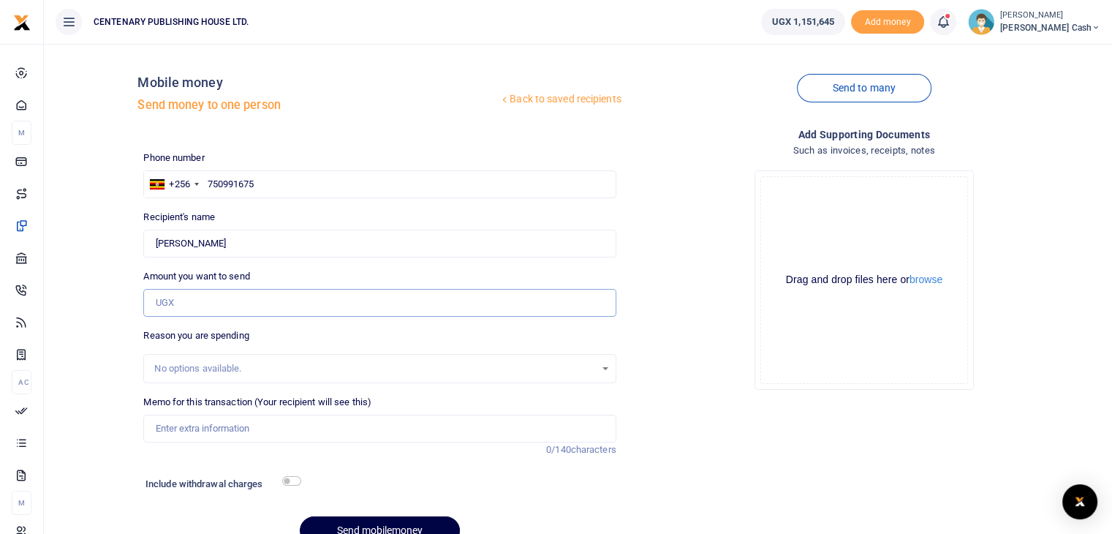
click at [199, 302] on input "Amount you want to send" at bounding box center [379, 303] width 472 height 28
drag, startPoint x: 165, startPoint y: 300, endPoint x: 157, endPoint y: 300, distance: 8.0
click at [157, 300] on input "58,000" at bounding box center [379, 303] width 472 height 28
click at [186, 294] on input "58" at bounding box center [379, 303] width 472 height 28
type input "5"
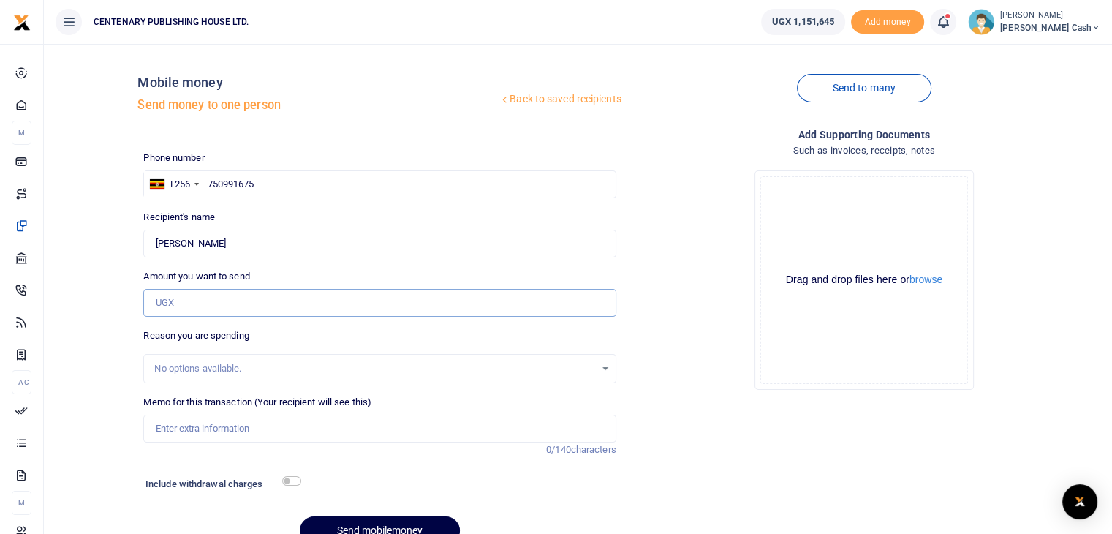
type input "0"
type input "58,000"
click at [197, 430] on input "Memo for this transaction (Your recipient will see this)" at bounding box center [379, 429] width 472 height 28
click at [289, 431] on input "Packaging materials and office water" at bounding box center [379, 429] width 472 height 28
click at [456, 432] on input "Packaging materials and office drinking water" at bounding box center [379, 429] width 472 height 28
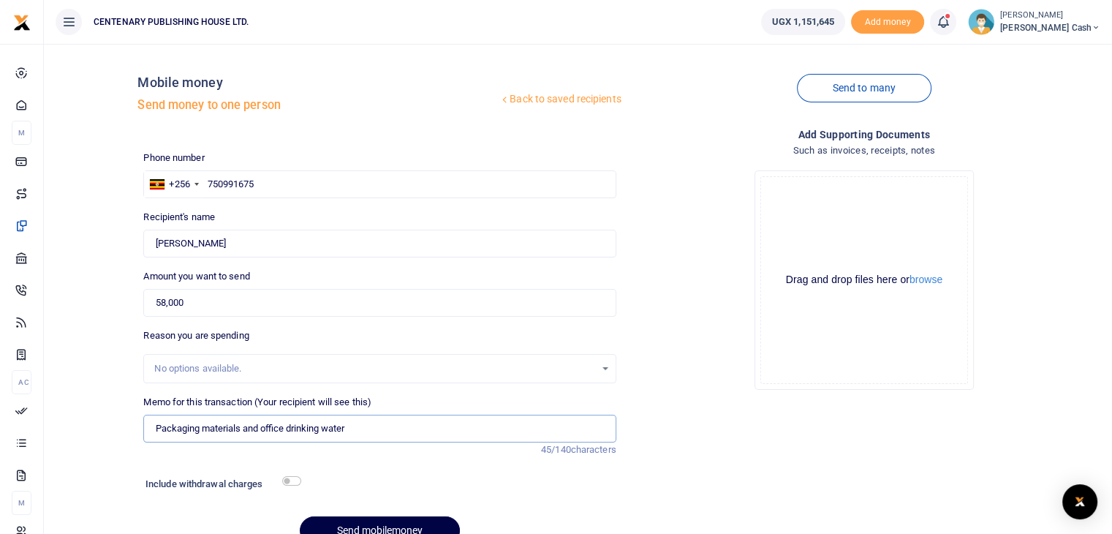
type input "Packaging materials and office drinking water"
click at [287, 480] on input "checkbox" at bounding box center [291, 481] width 19 height 10
checkbox input "true"
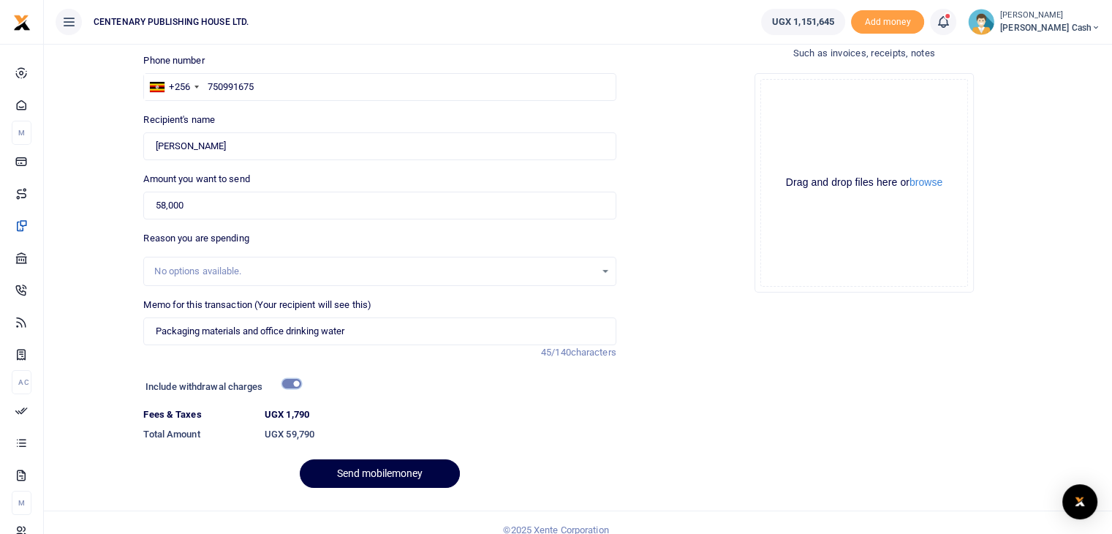
scroll to position [112, 0]
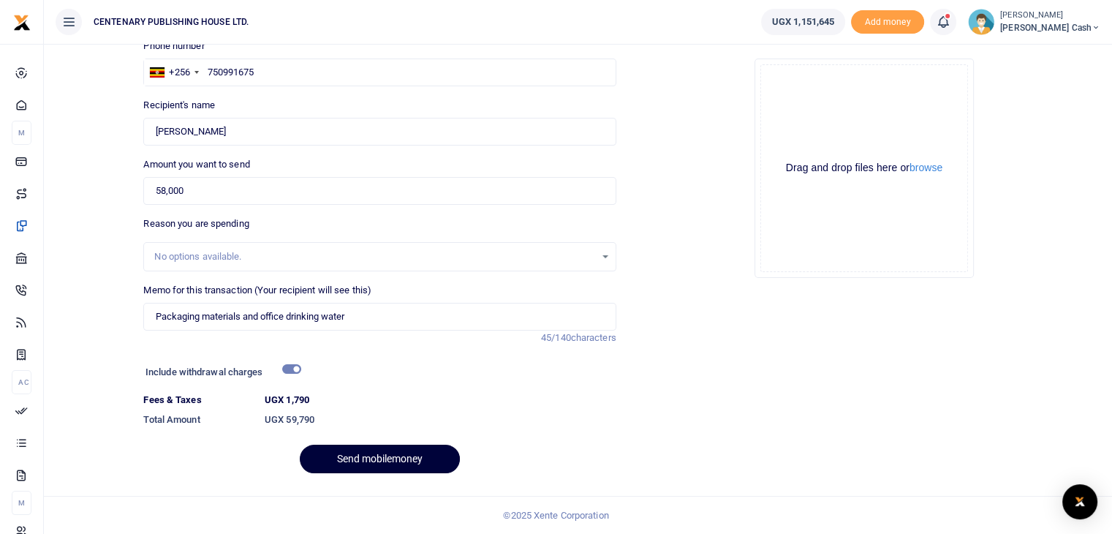
click at [401, 463] on button "Send mobilemoney" at bounding box center [380, 459] width 160 height 29
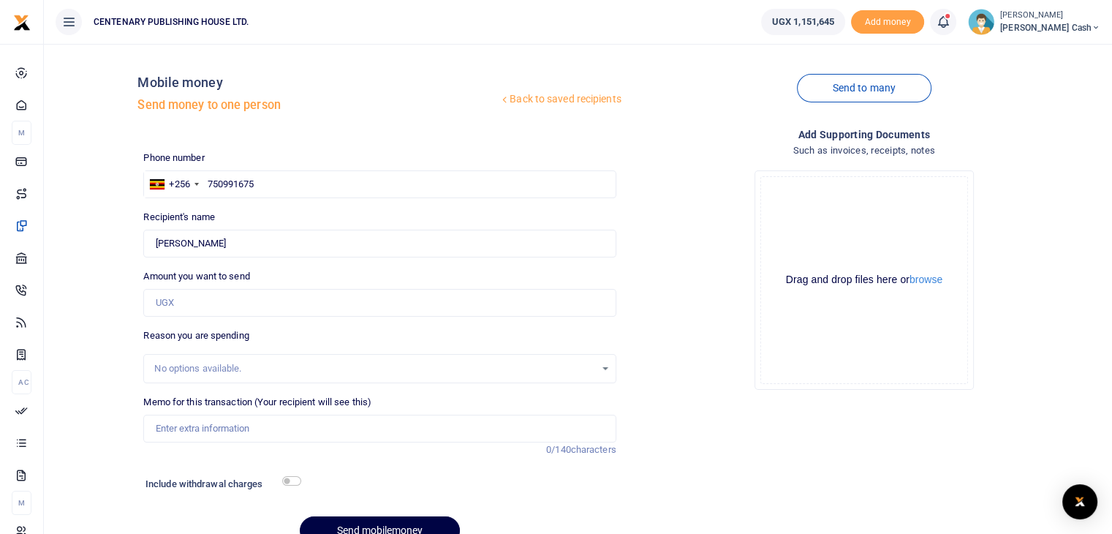
click at [562, 100] on link "Back to saved recipients" at bounding box center [561, 99] width 124 height 26
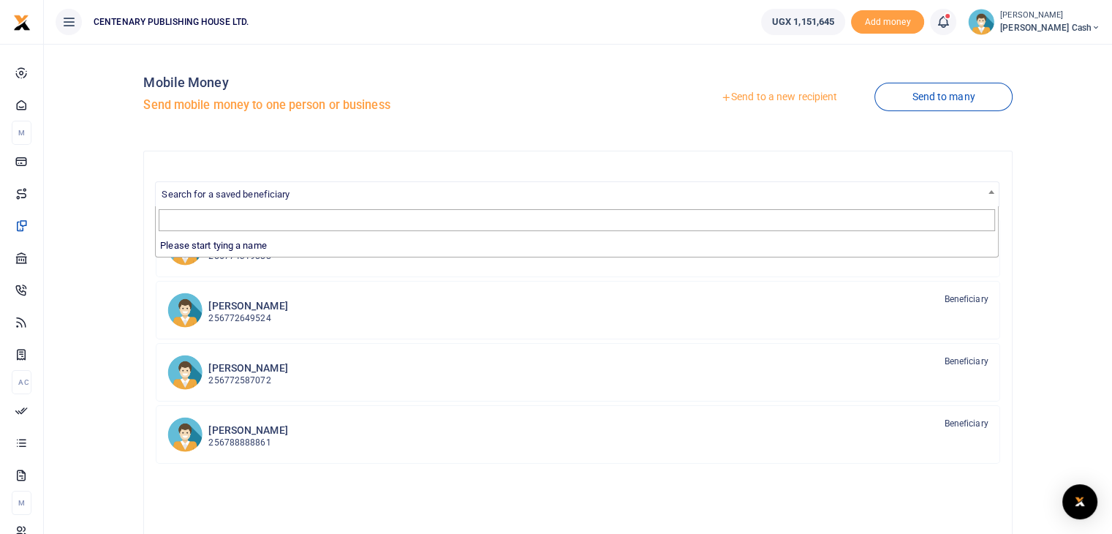
click at [385, 197] on span "Search for a saved beneficiary" at bounding box center [577, 193] width 843 height 23
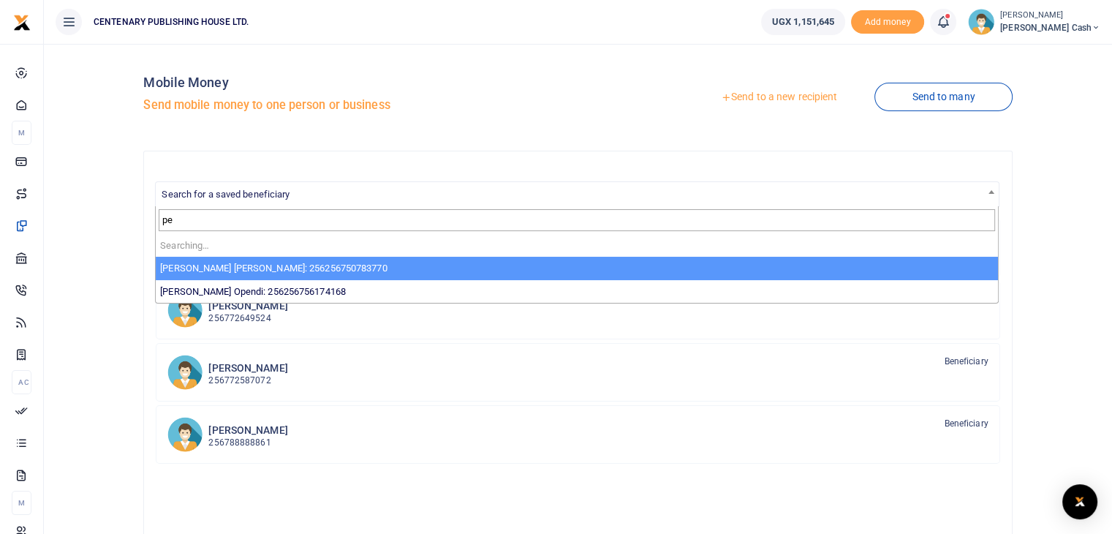
type input "p"
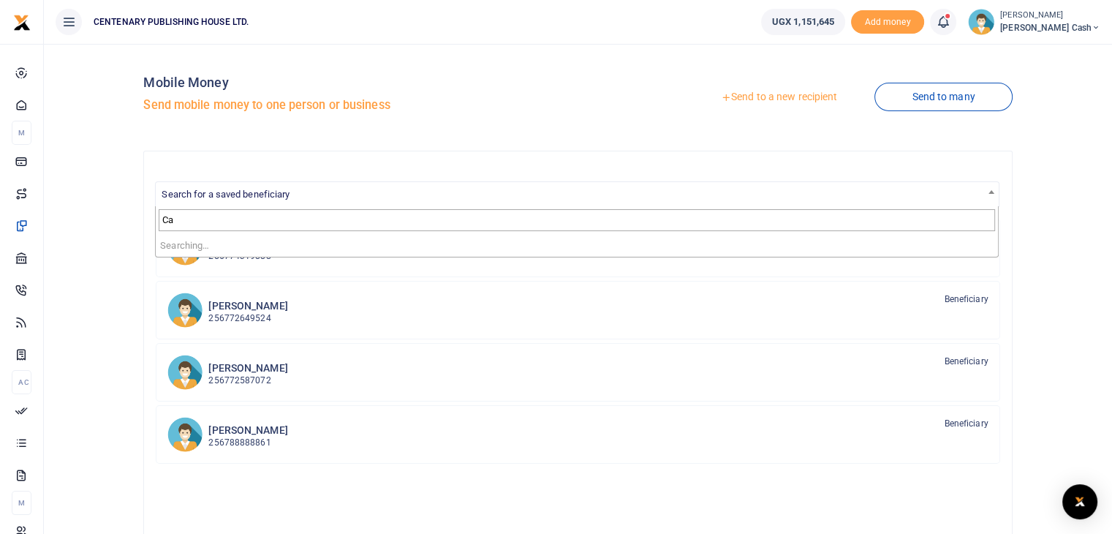
type input "C"
click at [233, 193] on span "Search for a saved beneficiary" at bounding box center [226, 194] width 128 height 11
click at [804, 97] on link "Send to a new recipient" at bounding box center [779, 97] width 191 height 26
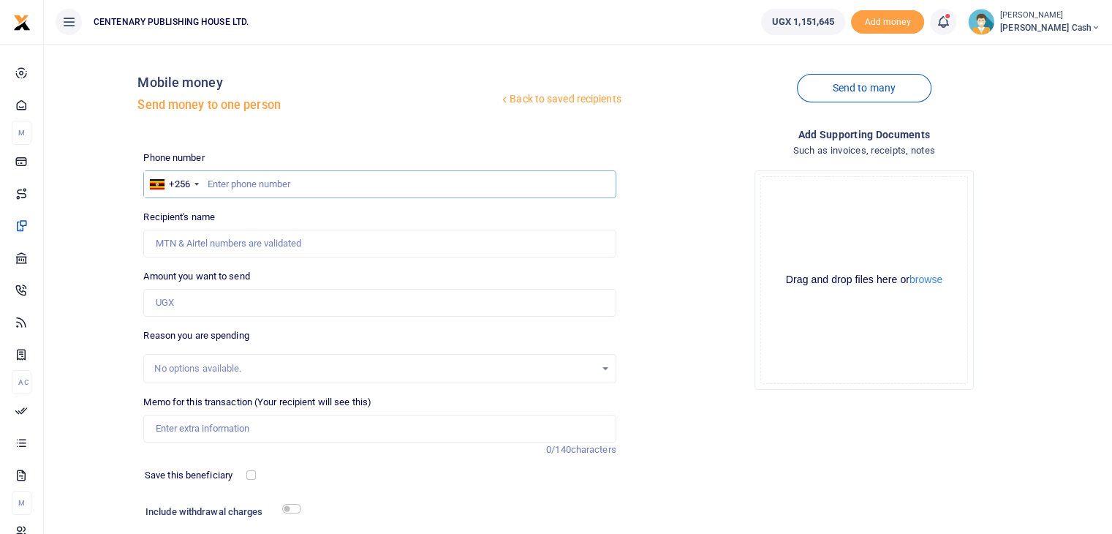
click at [206, 188] on input "text" at bounding box center [379, 184] width 472 height 28
type input "703396908"
type input "Peninah Nankya"
type input "703396908"
click at [187, 302] on input "Amount you want to send" at bounding box center [379, 303] width 472 height 28
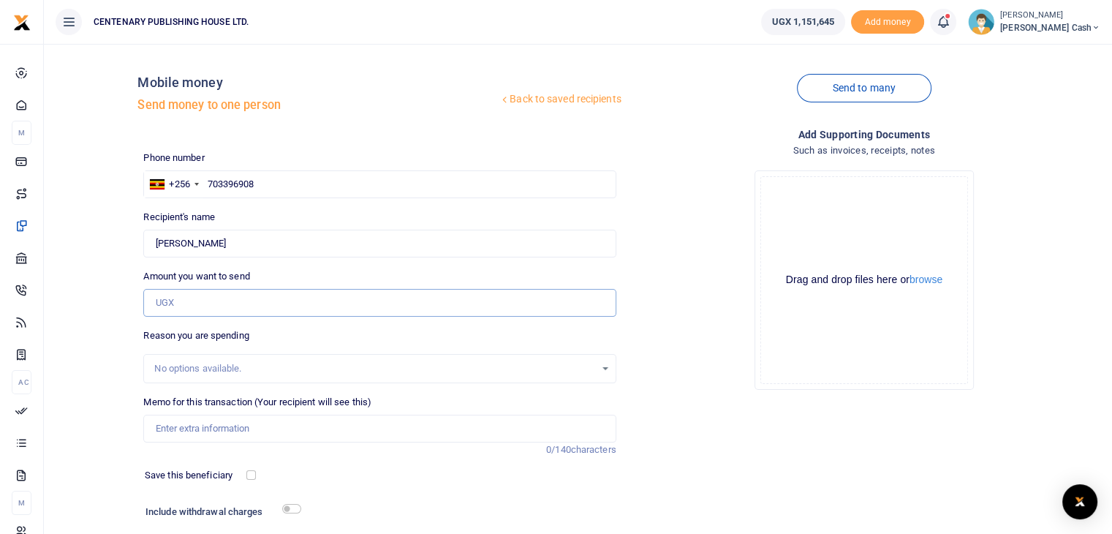
type input "20,000"
click at [207, 436] on input "Memo for this transaction (Your recipient will see this)" at bounding box center [379, 429] width 472 height 28
type input "Car Parking Tickets"
click at [191, 460] on div "Phone number +256 Uganda +256 703396908 Phone is required. Recipient's name Fou…" at bounding box center [379, 368] width 484 height 434
click at [248, 475] on input "checkbox" at bounding box center [251, 475] width 10 height 10
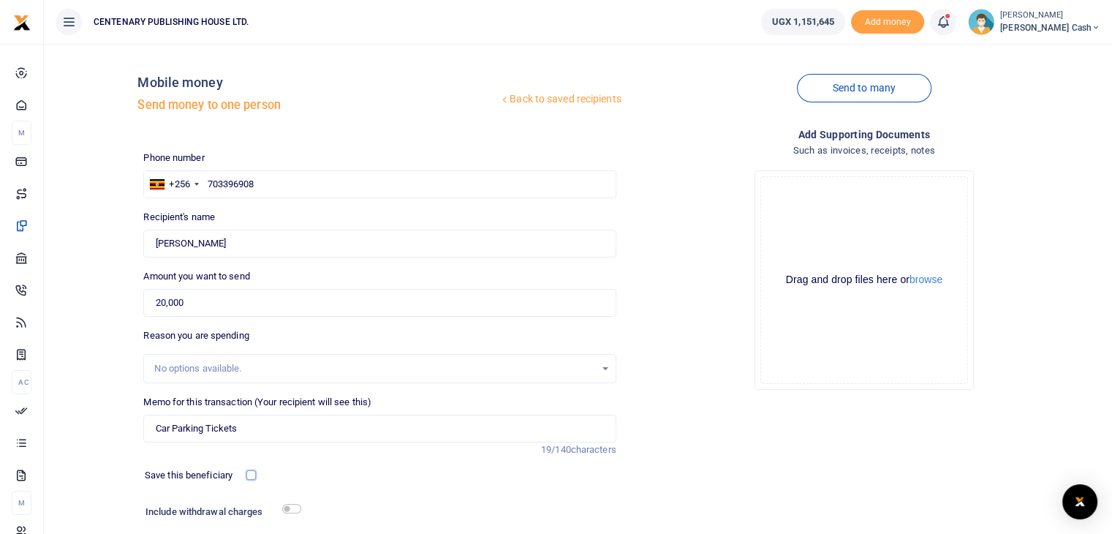
checkbox input "true"
click at [284, 506] on input "checkbox" at bounding box center [291, 509] width 19 height 10
checkbox input "true"
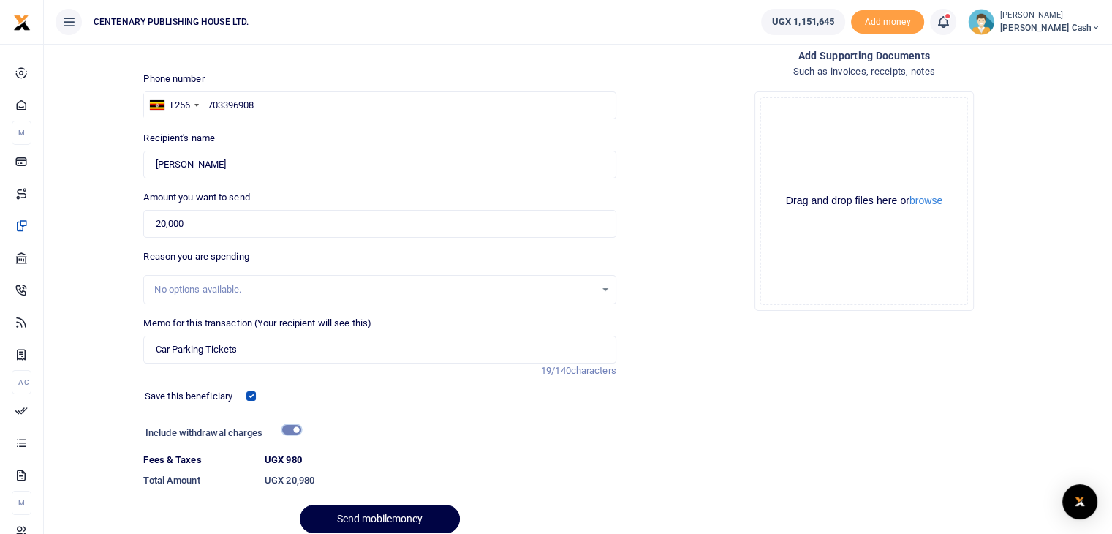
scroll to position [88, 0]
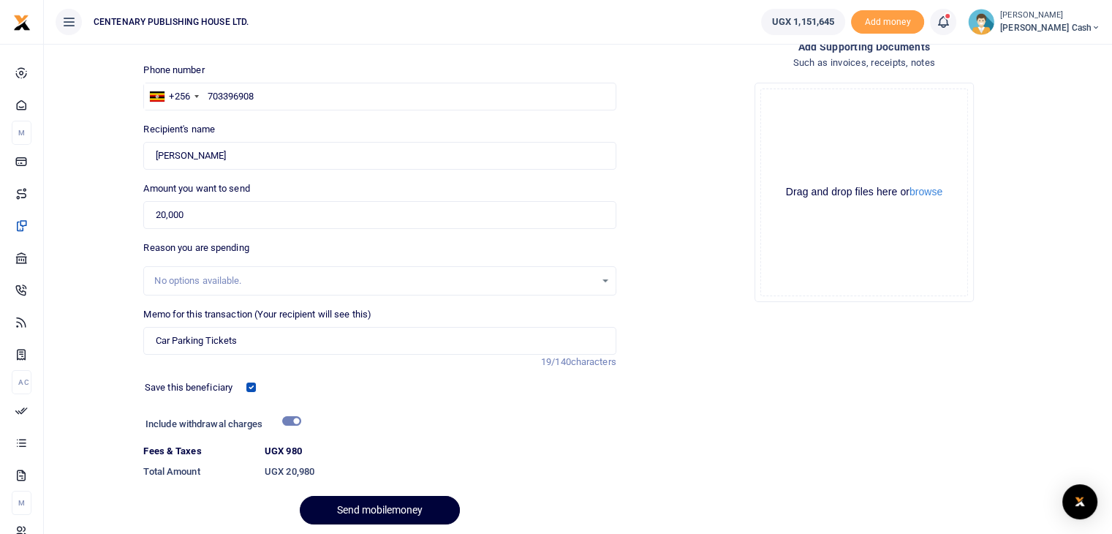
click at [410, 507] on button "Send mobilemoney" at bounding box center [380, 510] width 160 height 29
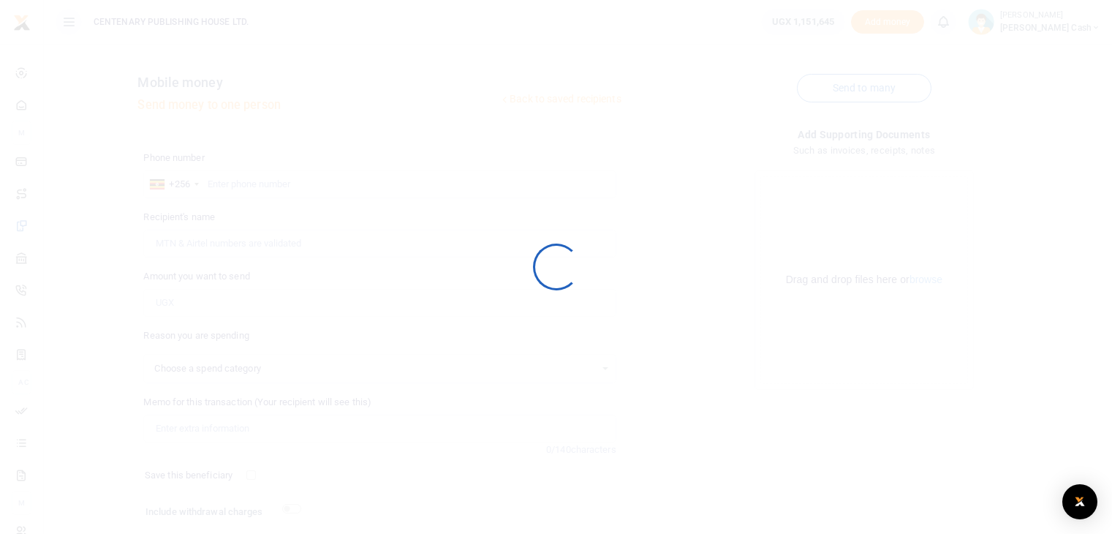
scroll to position [88, 0]
select select
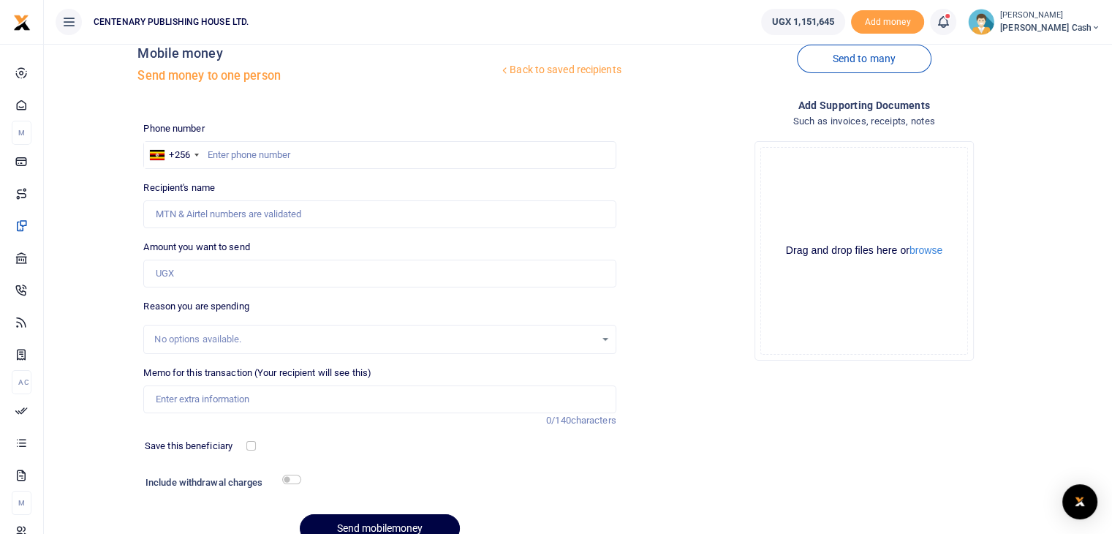
scroll to position [0, 0]
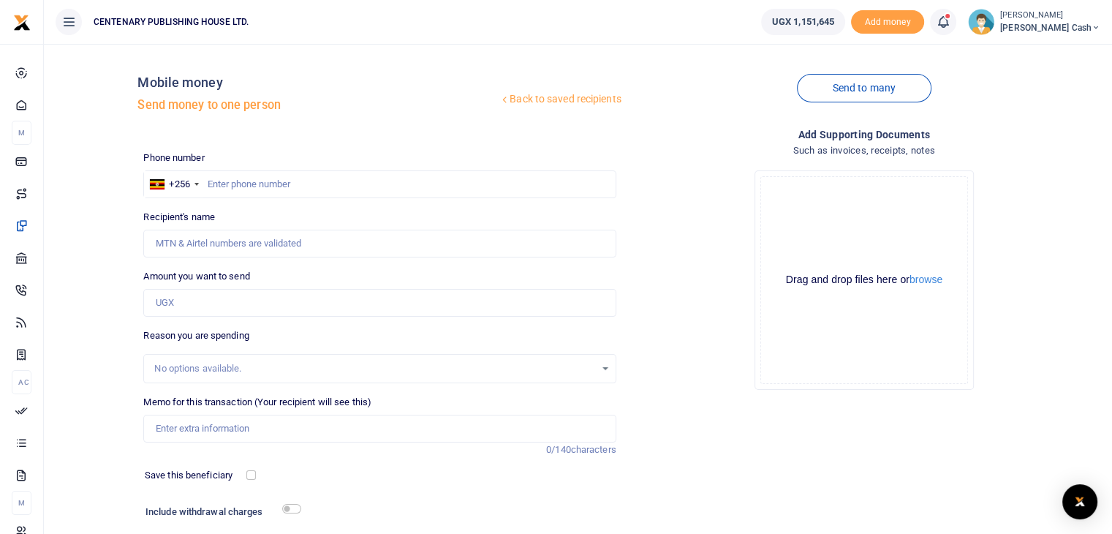
click at [535, 94] on link "Back to saved recipients" at bounding box center [561, 99] width 124 height 26
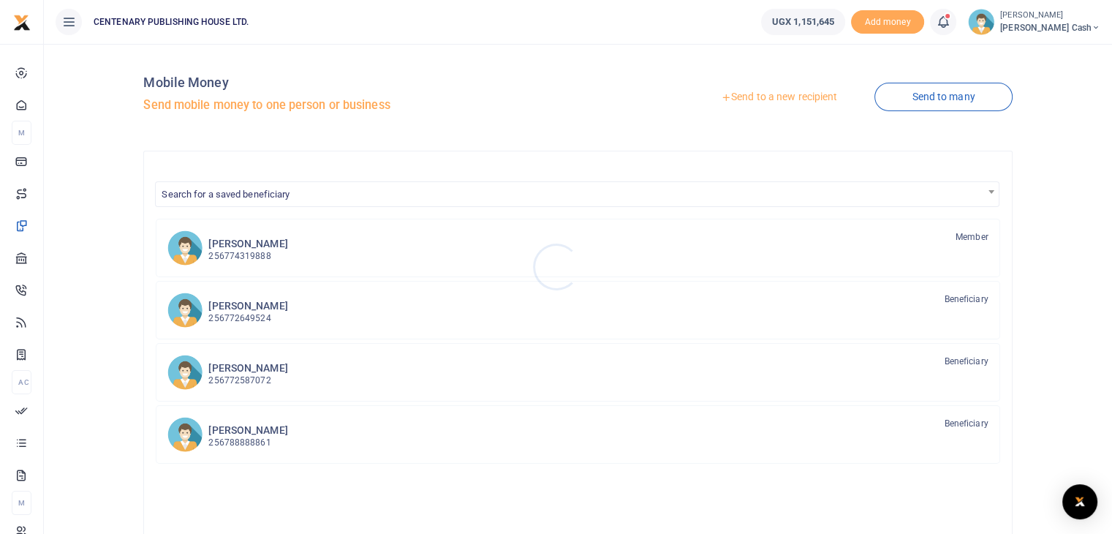
click at [237, 429] on div at bounding box center [556, 267] width 1112 height 534
click at [221, 430] on h6 "[PERSON_NAME]" at bounding box center [247, 430] width 79 height 12
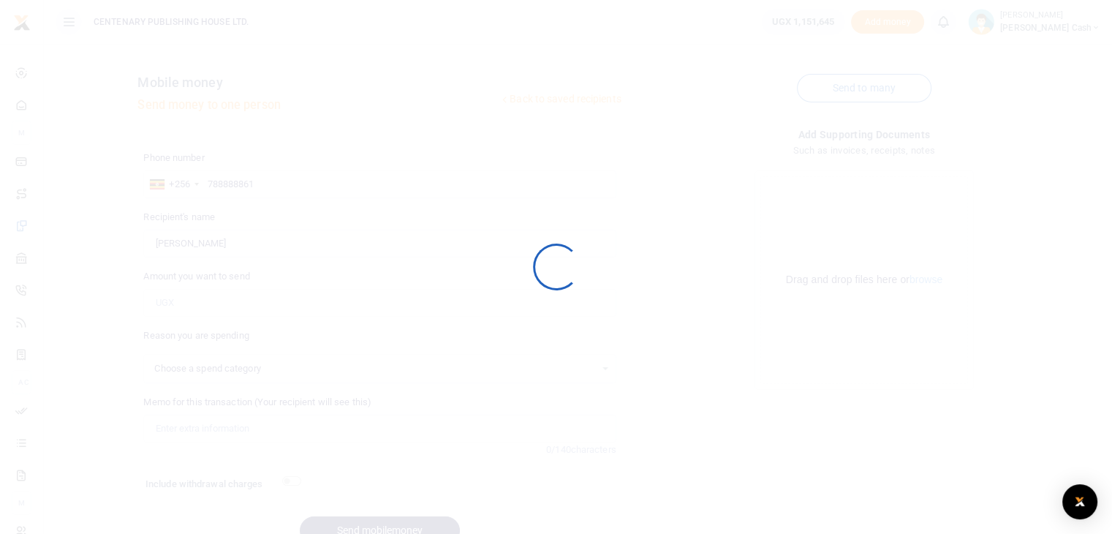
select select
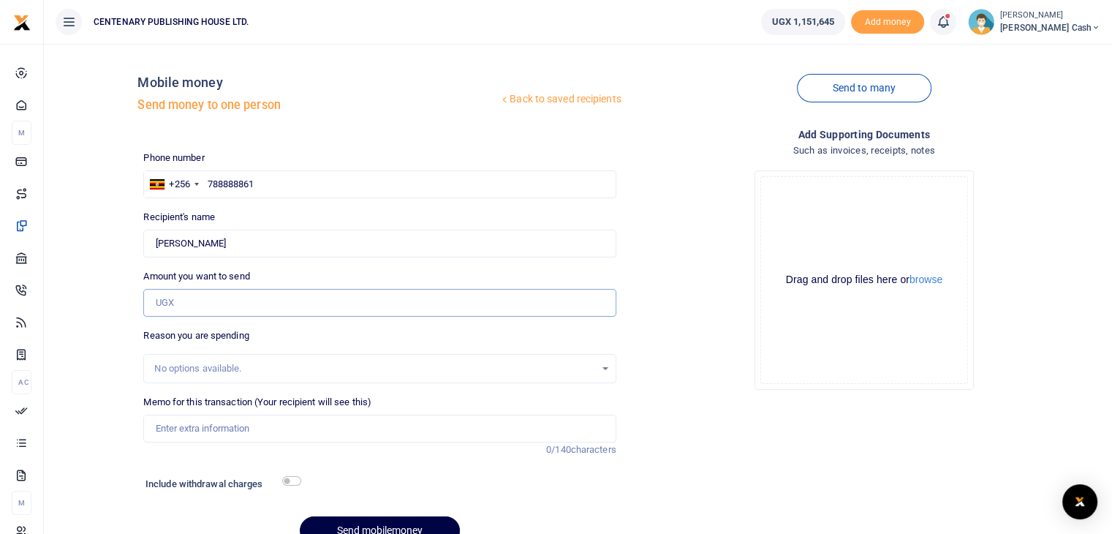
click at [177, 299] on input "Amount you want to send" at bounding box center [379, 303] width 472 height 28
type input "10,000"
click at [162, 431] on input "Memo for this transaction (Your recipient will see this)" at bounding box center [379, 429] width 472 height 28
type input "Car parking for 2 days"
click at [286, 481] on input "checkbox" at bounding box center [291, 481] width 19 height 10
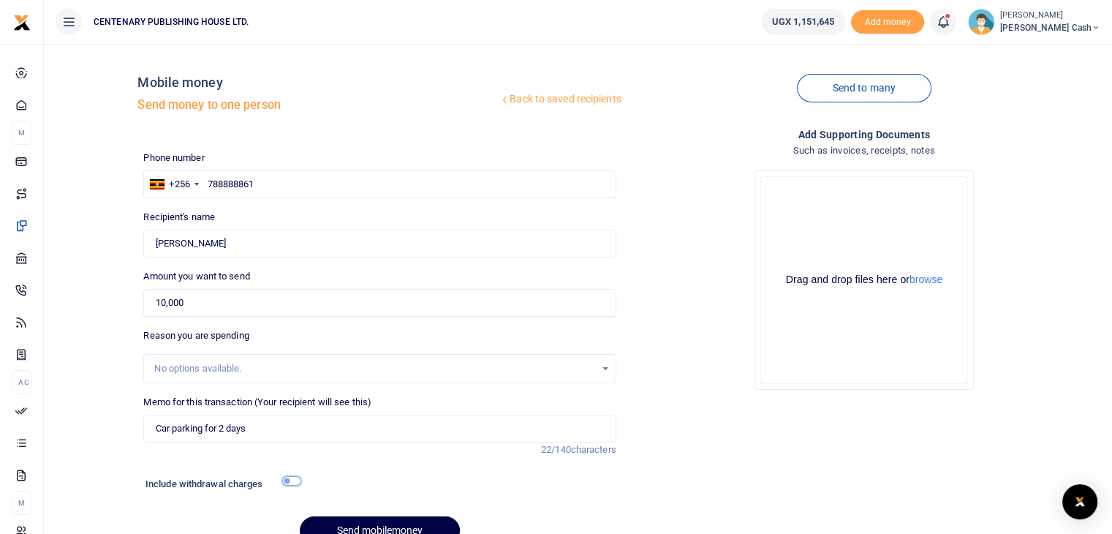
checkbox input "true"
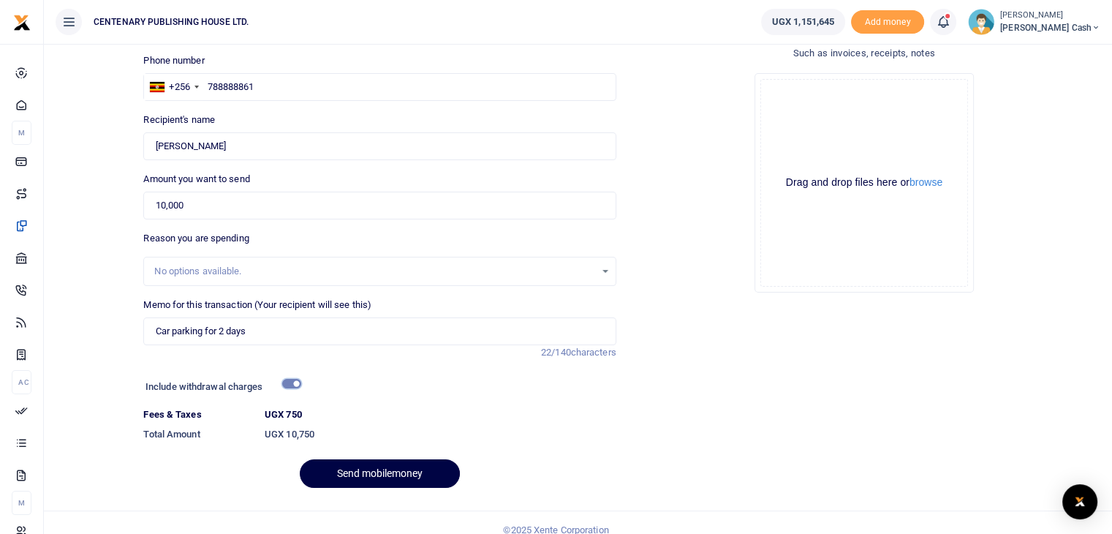
scroll to position [112, 0]
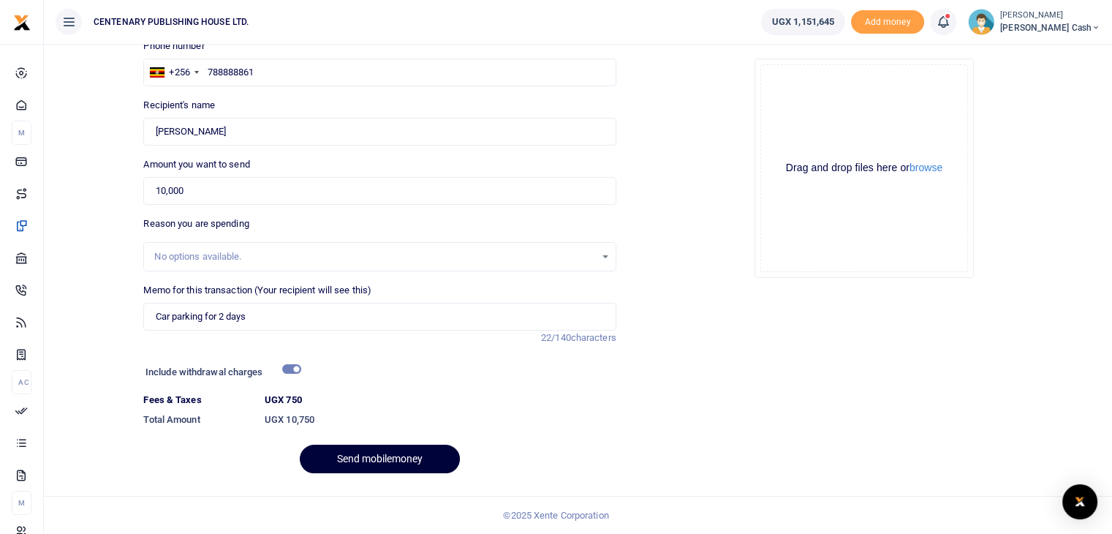
click at [364, 462] on button "Send mobilemoney" at bounding box center [380, 459] width 160 height 29
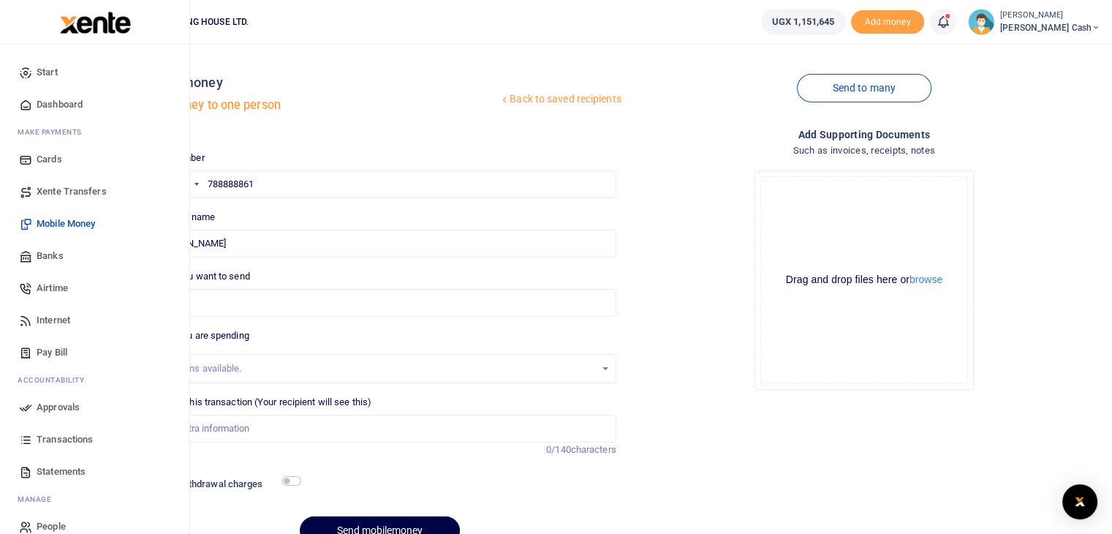
click at [59, 103] on span "Dashboard" at bounding box center [60, 104] width 46 height 15
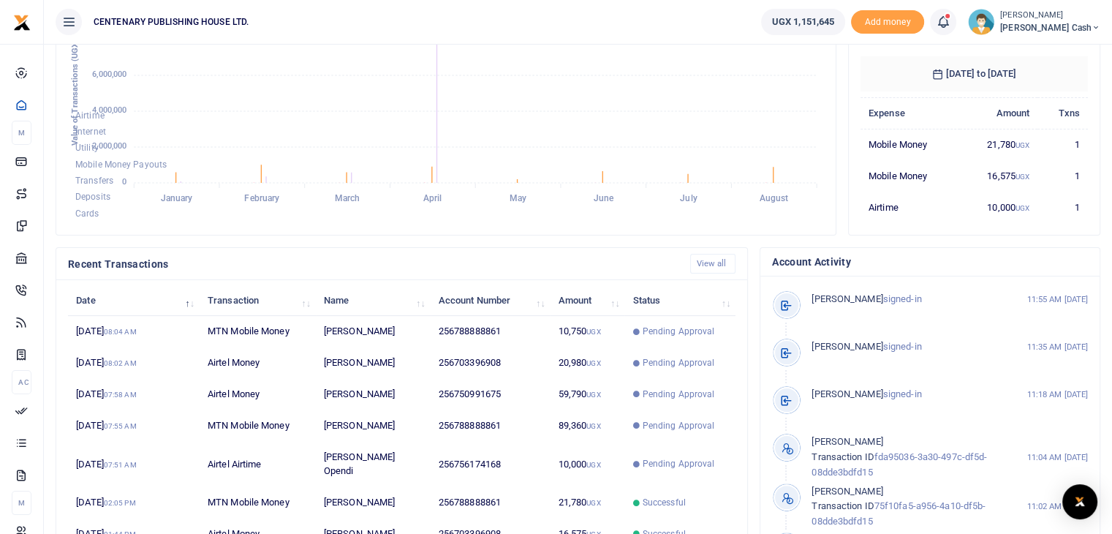
scroll to position [337, 0]
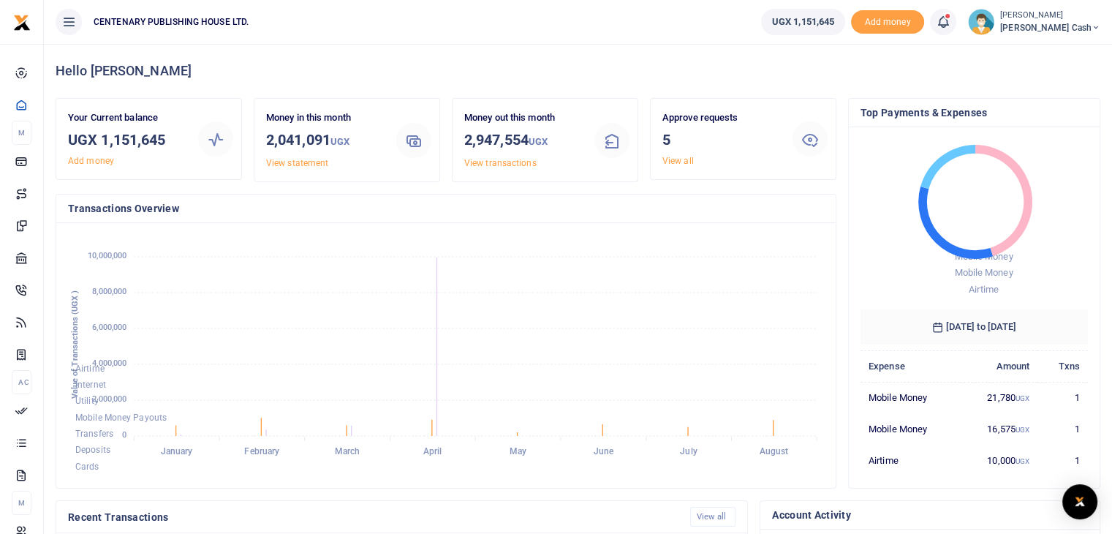
click at [1082, 12] on small "[PERSON_NAME]" at bounding box center [1050, 16] width 100 height 12
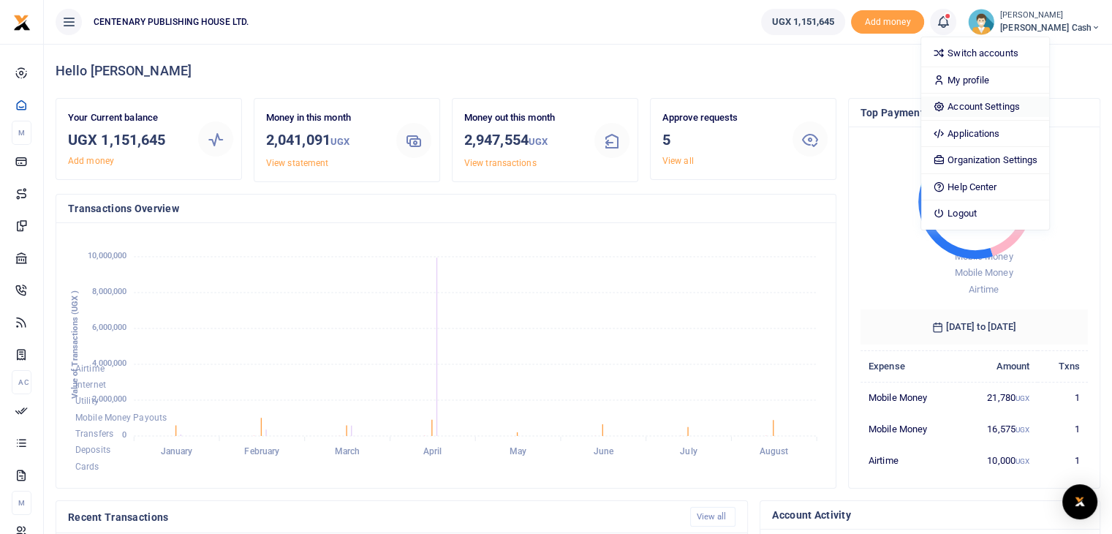
click at [1049, 102] on link "Account Settings" at bounding box center [985, 107] width 128 height 20
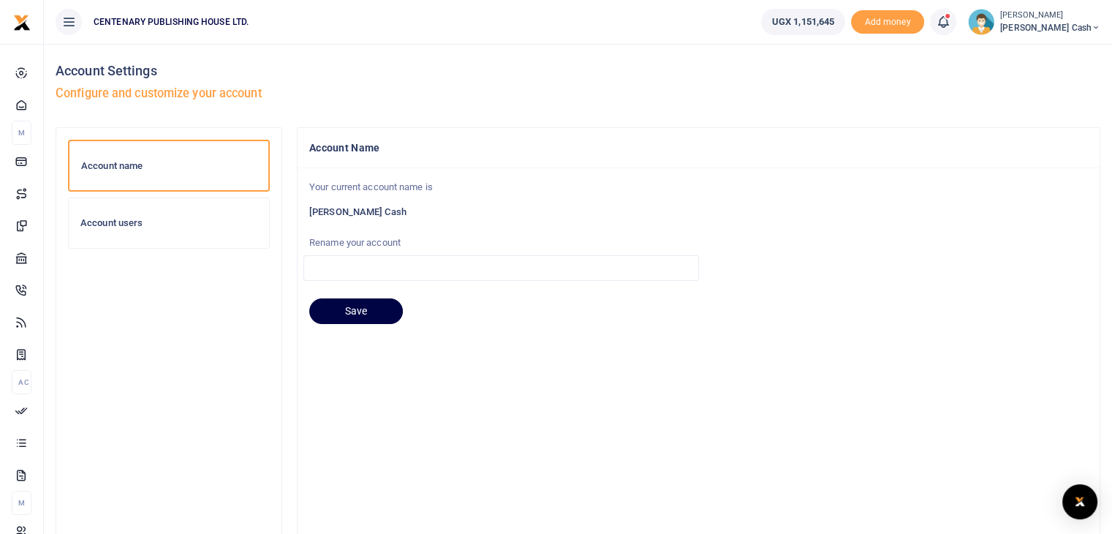
click at [123, 221] on h6 "Account users" at bounding box center [168, 223] width 177 height 12
